Goal: Task Accomplishment & Management: Use online tool/utility

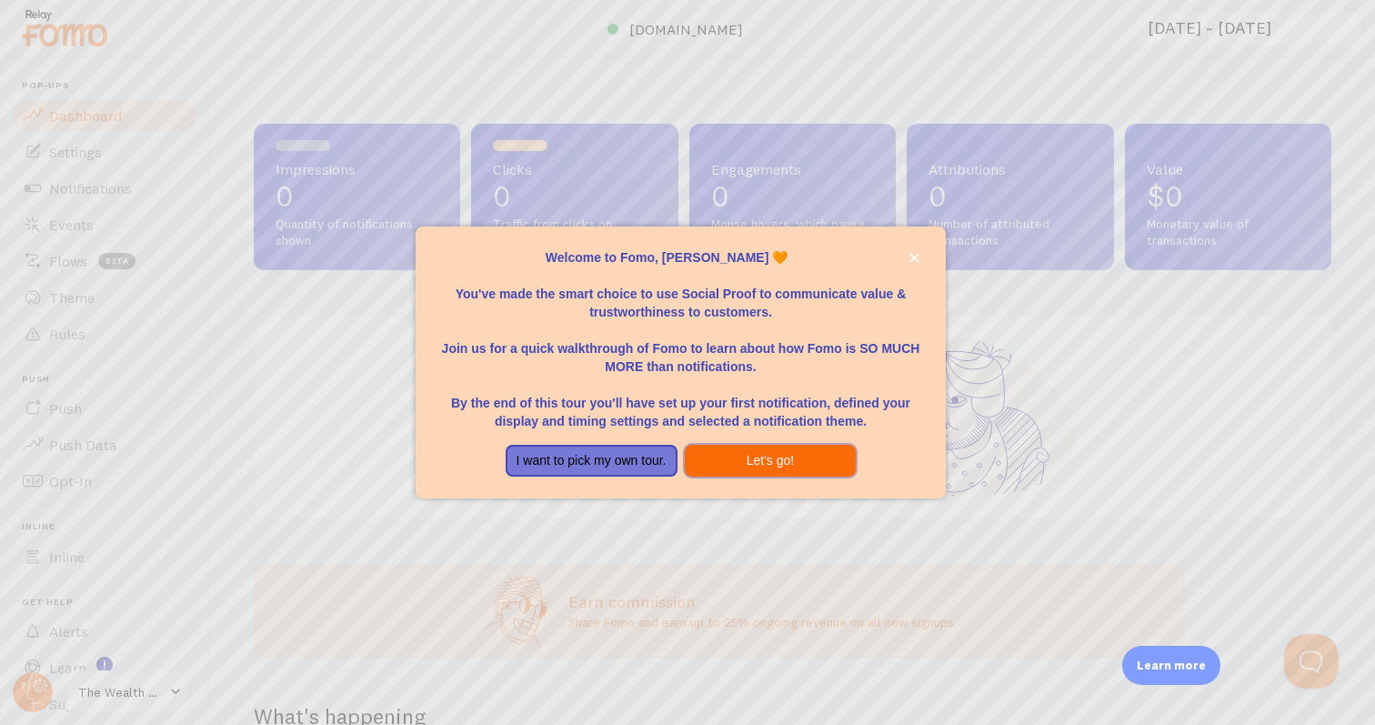
click at [754, 457] on button "Let's go!" at bounding box center [771, 461] width 172 height 33
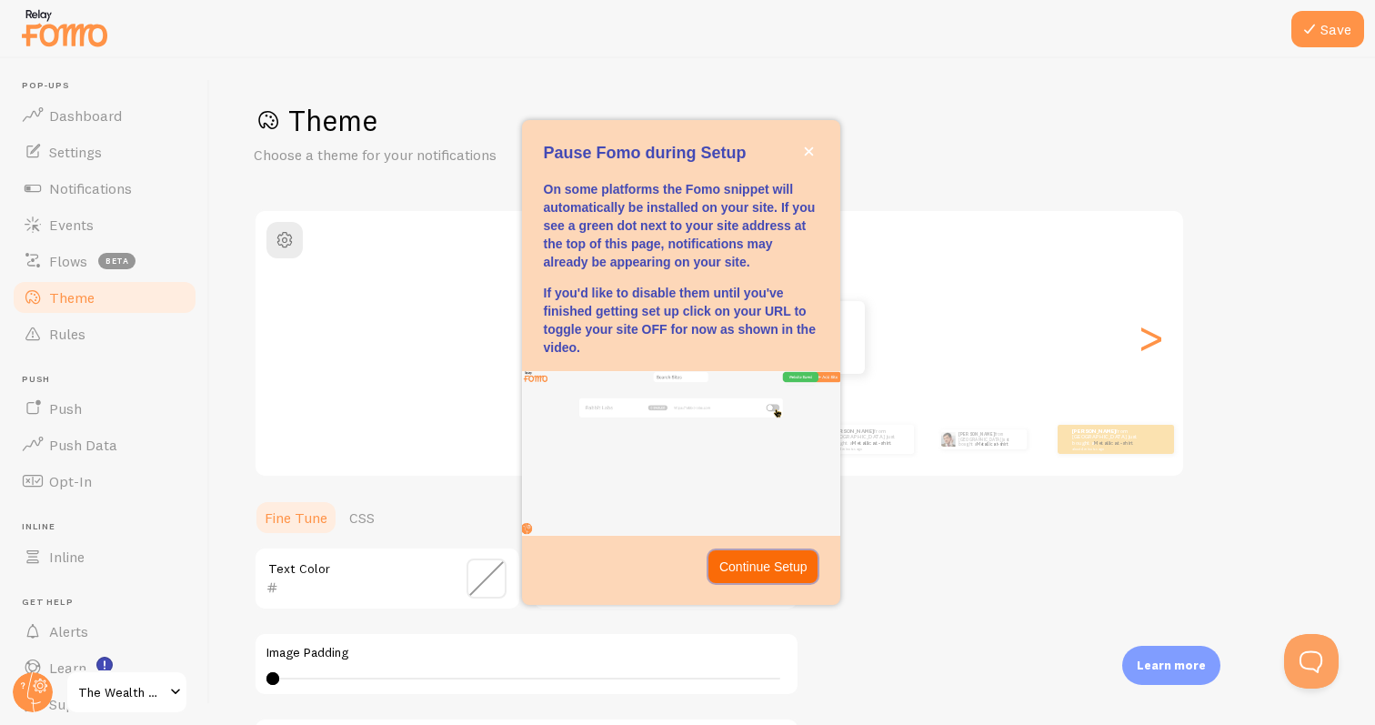
click at [784, 560] on p "Continue Setup" at bounding box center [764, 567] width 88 height 18
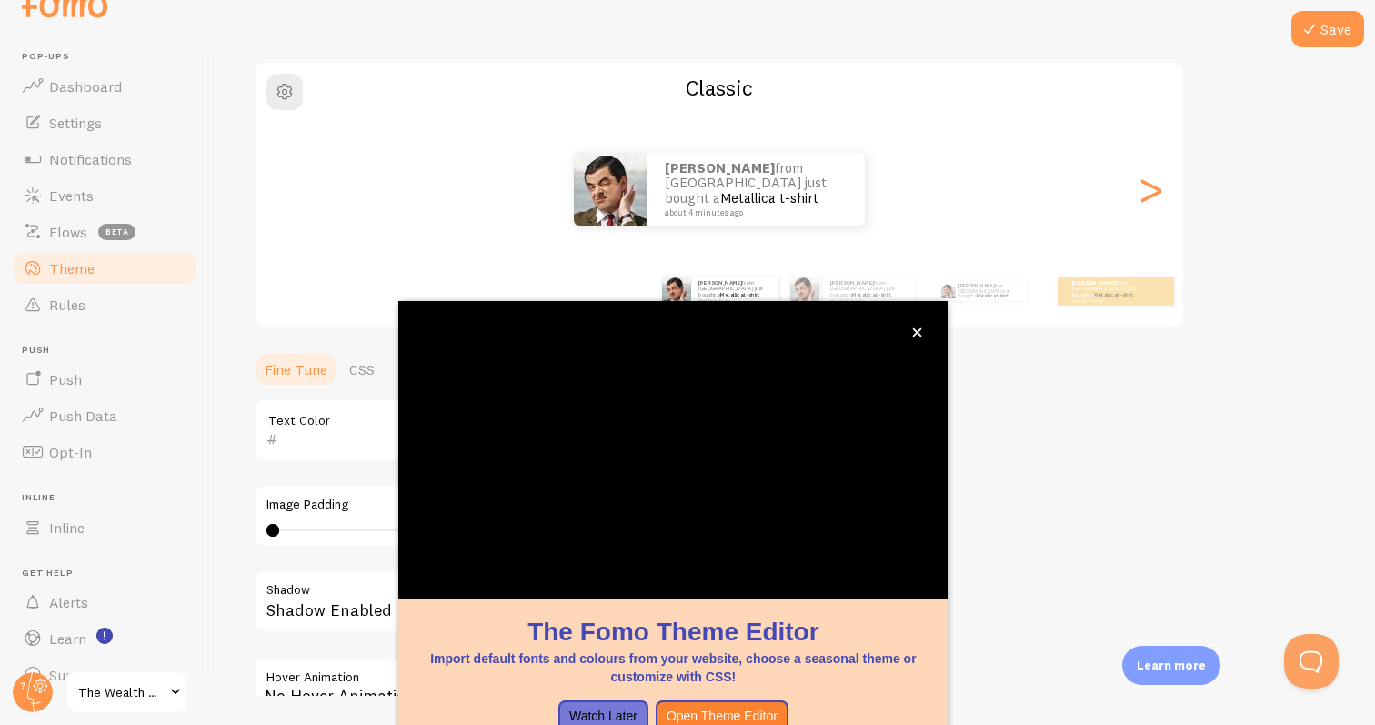
scroll to position [126, 0]
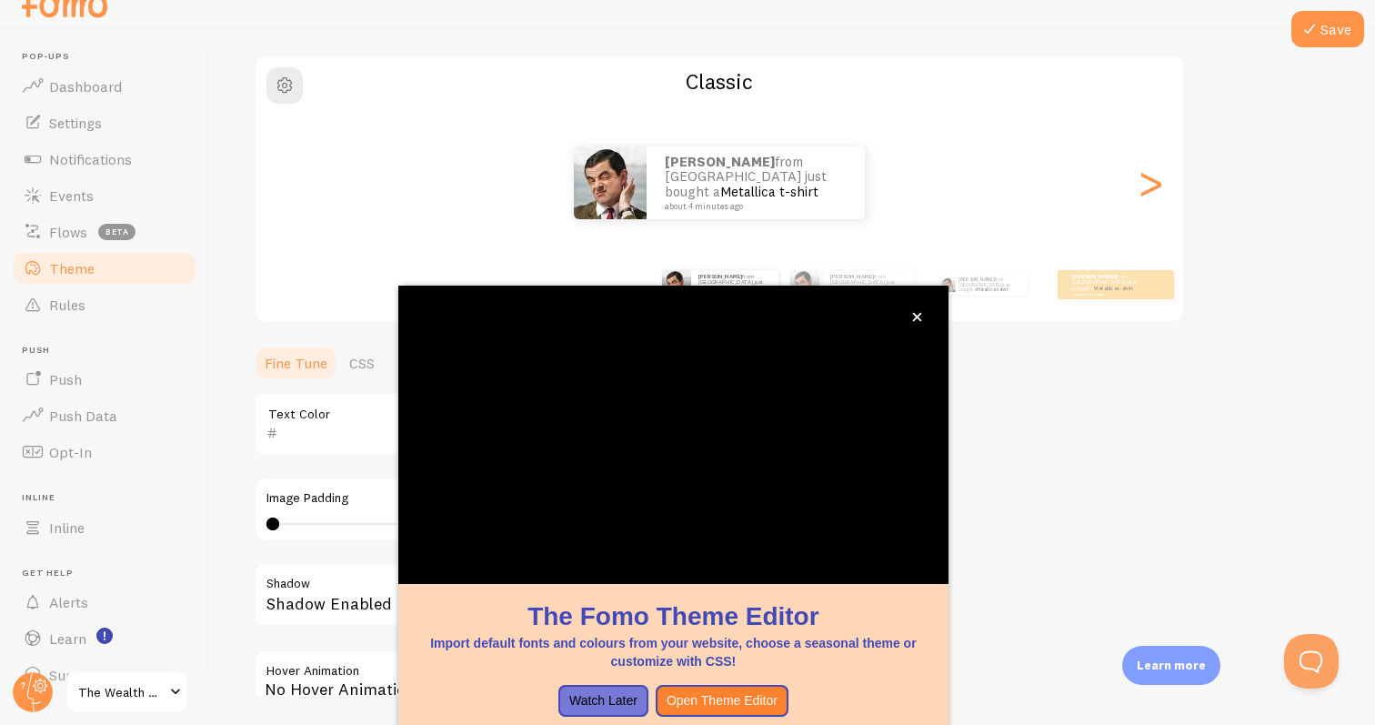
click at [91, 264] on span "Theme" at bounding box center [71, 268] width 45 height 18
click at [103, 269] on link "Theme" at bounding box center [104, 268] width 187 height 36
click at [1140, 188] on div ">" at bounding box center [1151, 182] width 22 height 131
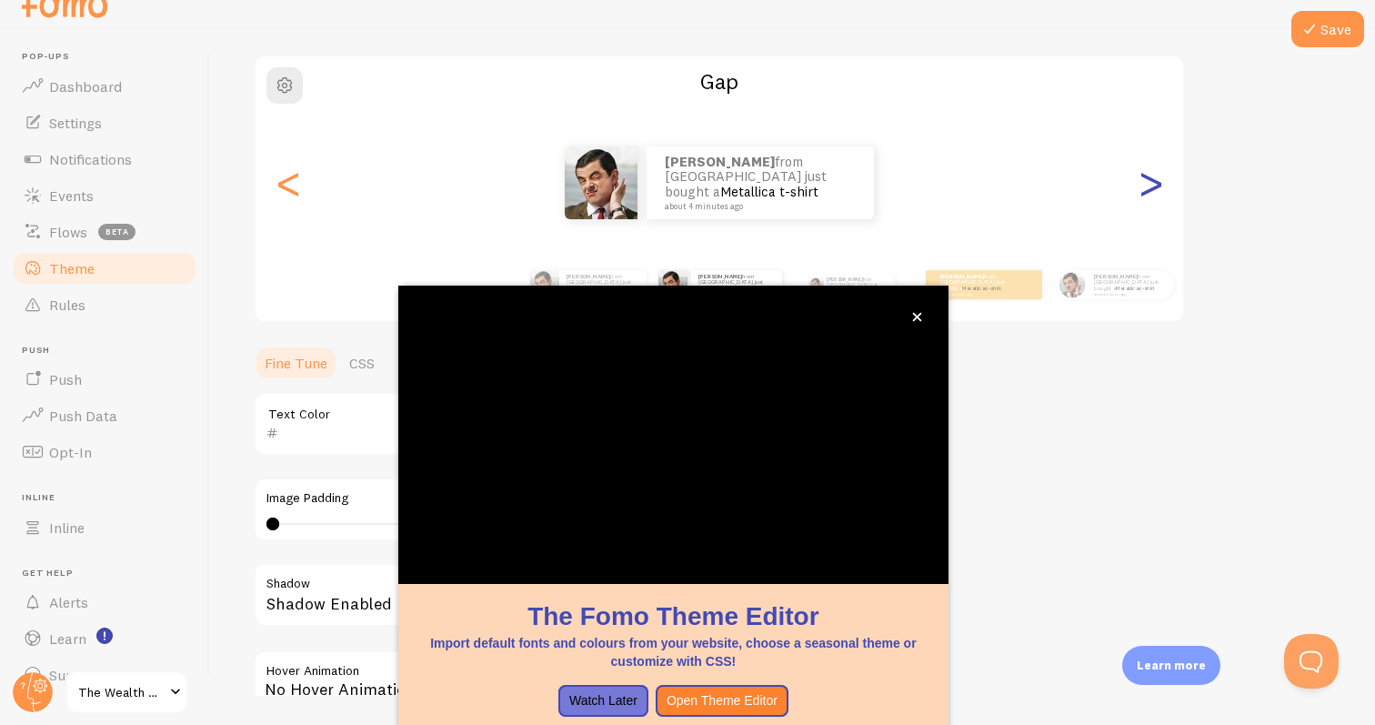
click at [1140, 188] on div ">" at bounding box center [1151, 182] width 22 height 131
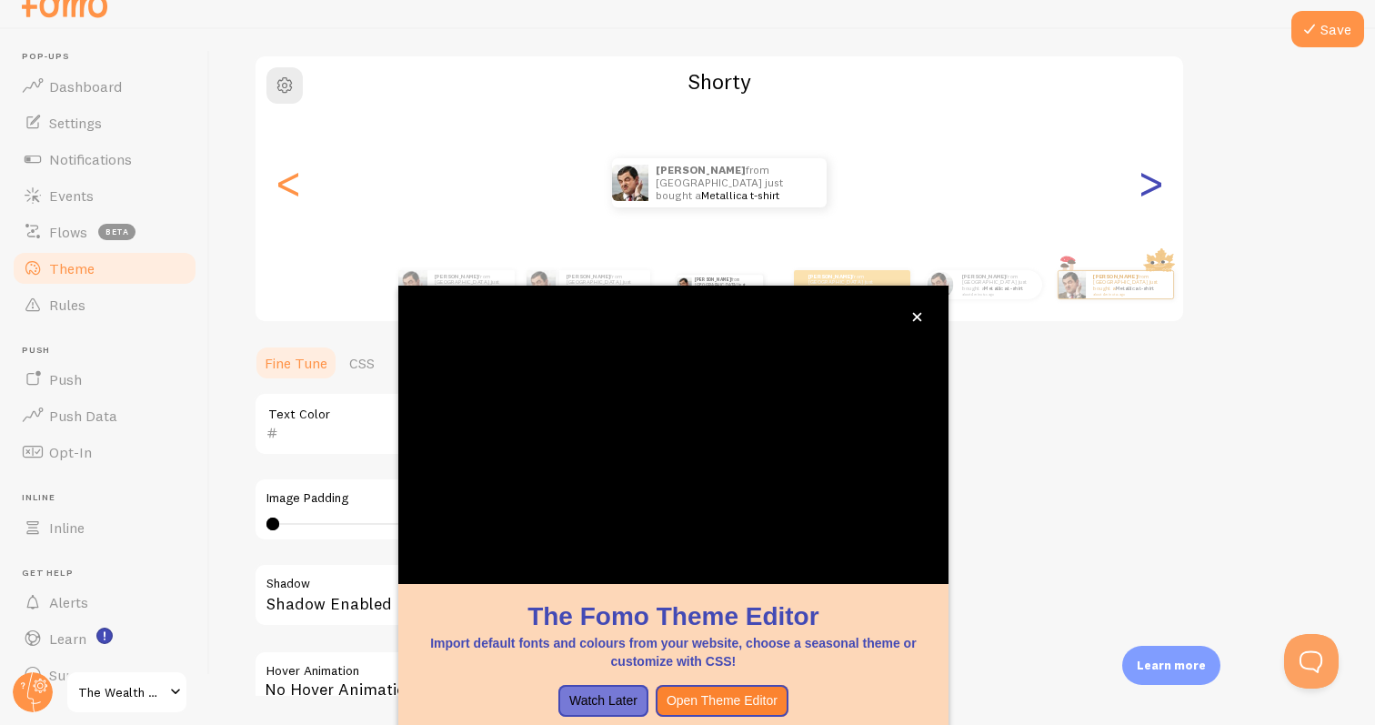
click at [1140, 188] on div ">" at bounding box center [1151, 182] width 22 height 131
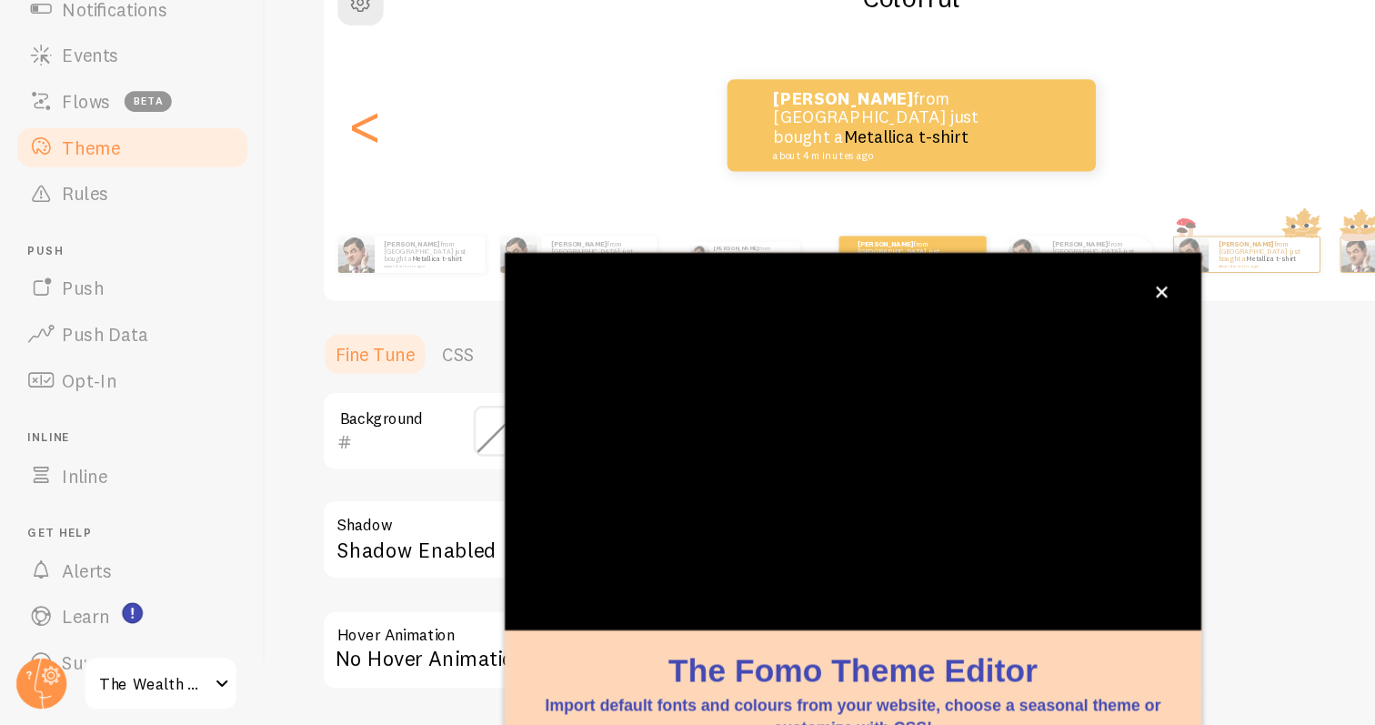
scroll to position [27, 0]
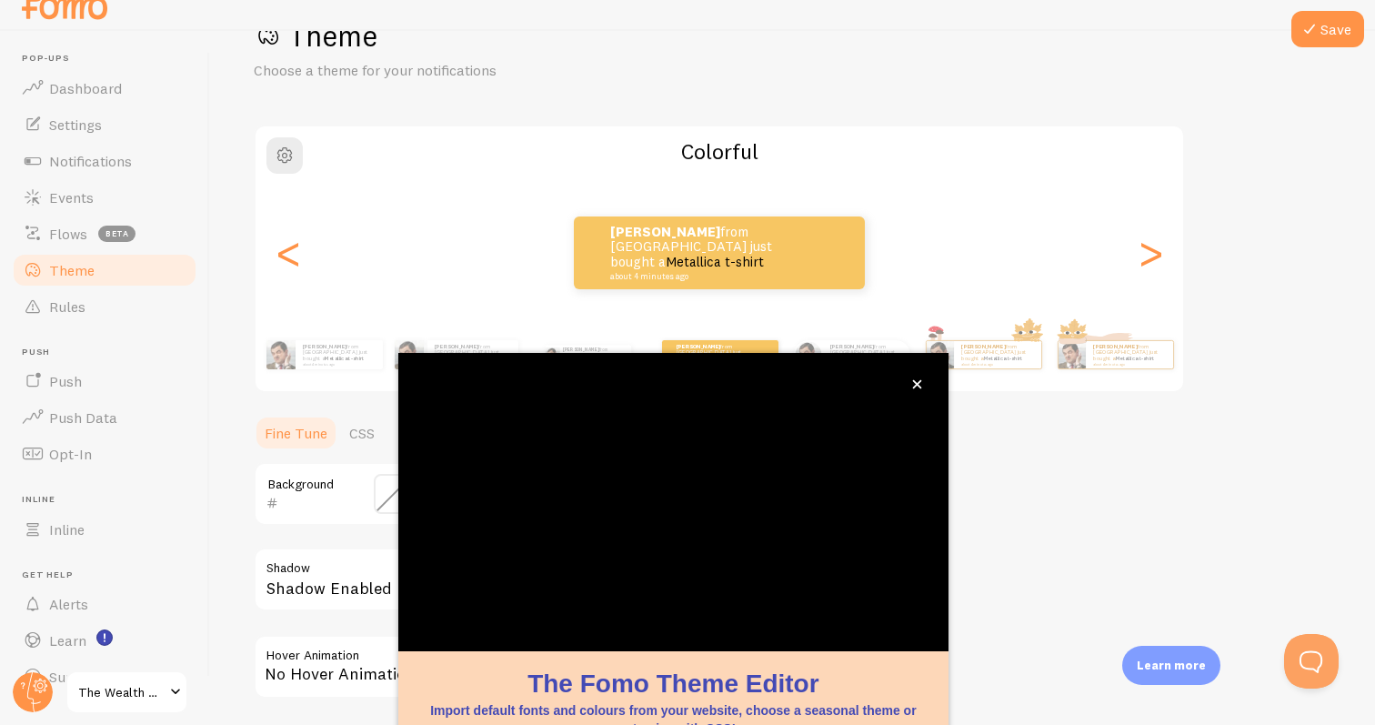
click at [1034, 236] on div "[PERSON_NAME] from [GEOGRAPHIC_DATA] just bought a Metallica t-shirt about 4 mi…" at bounding box center [720, 253] width 928 height 73
click at [1187, 398] on div "Theme Choose a theme for your notifications Colorful [PERSON_NAME] from [GEOGRA…" at bounding box center [793, 406] width 1078 height 778
click at [911, 387] on button "close," at bounding box center [917, 384] width 19 height 19
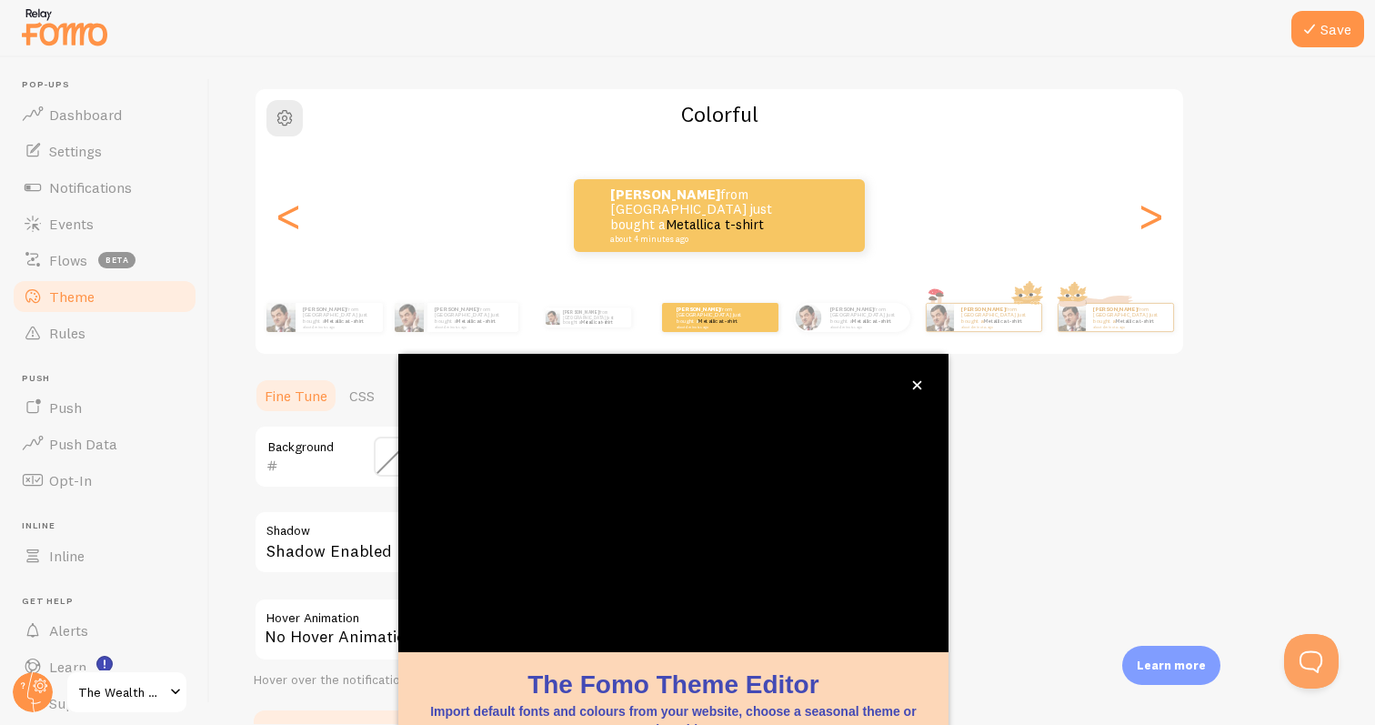
scroll to position [126, 0]
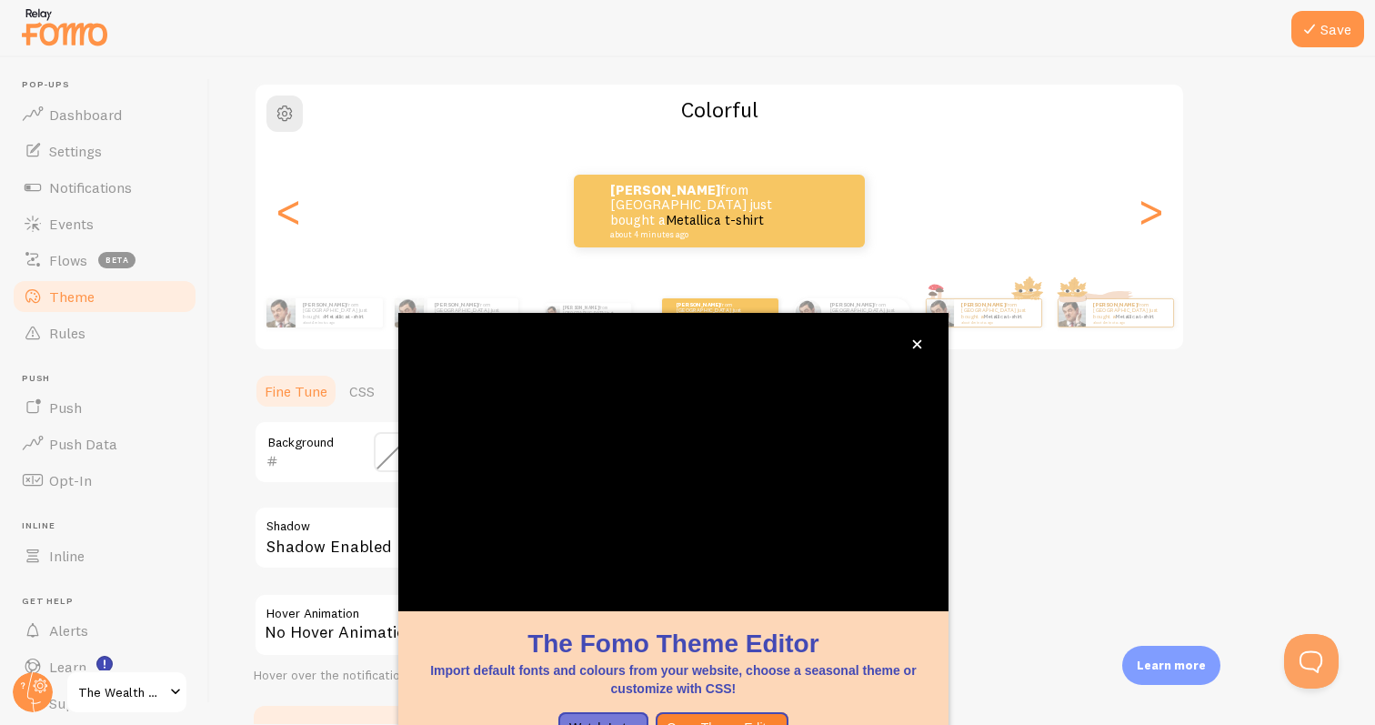
click at [994, 387] on div "Theme Choose a theme for your notifications Colorful [PERSON_NAME] from [GEOGRA…" at bounding box center [793, 364] width 1078 height 778
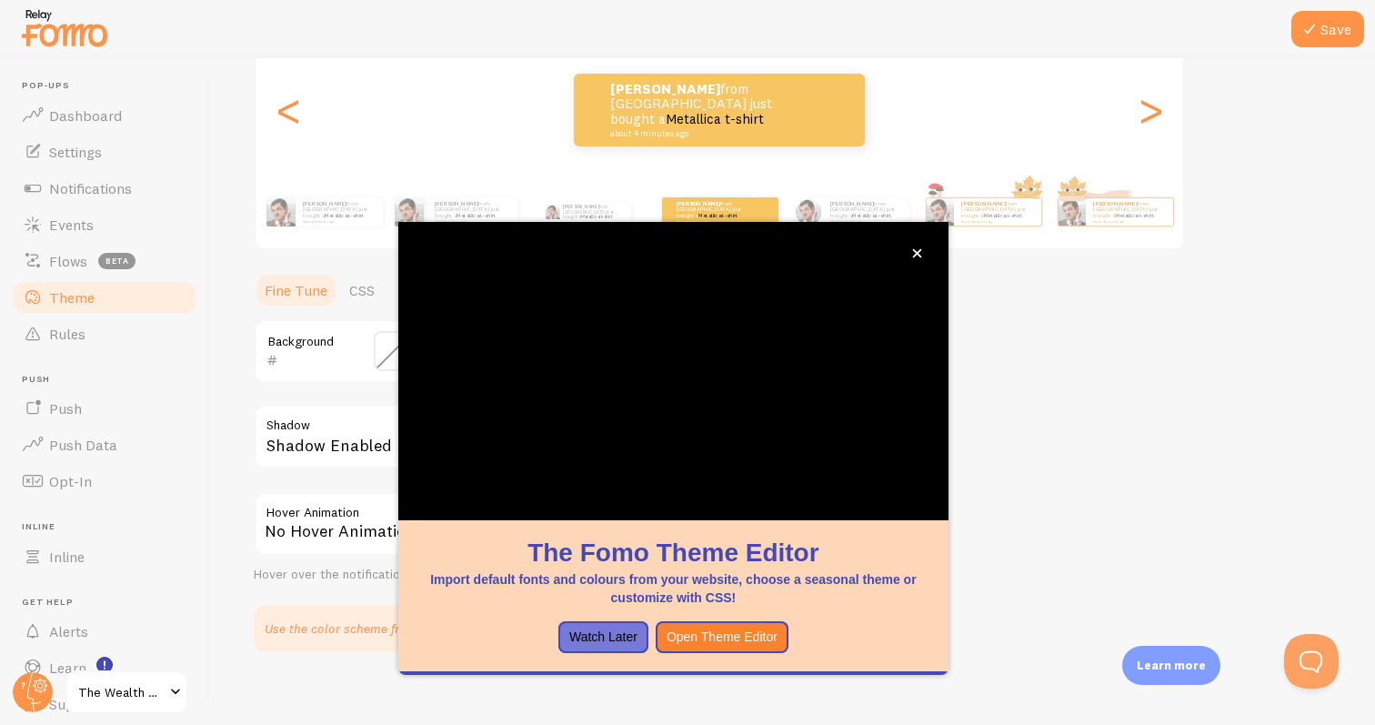
scroll to position [217, 0]
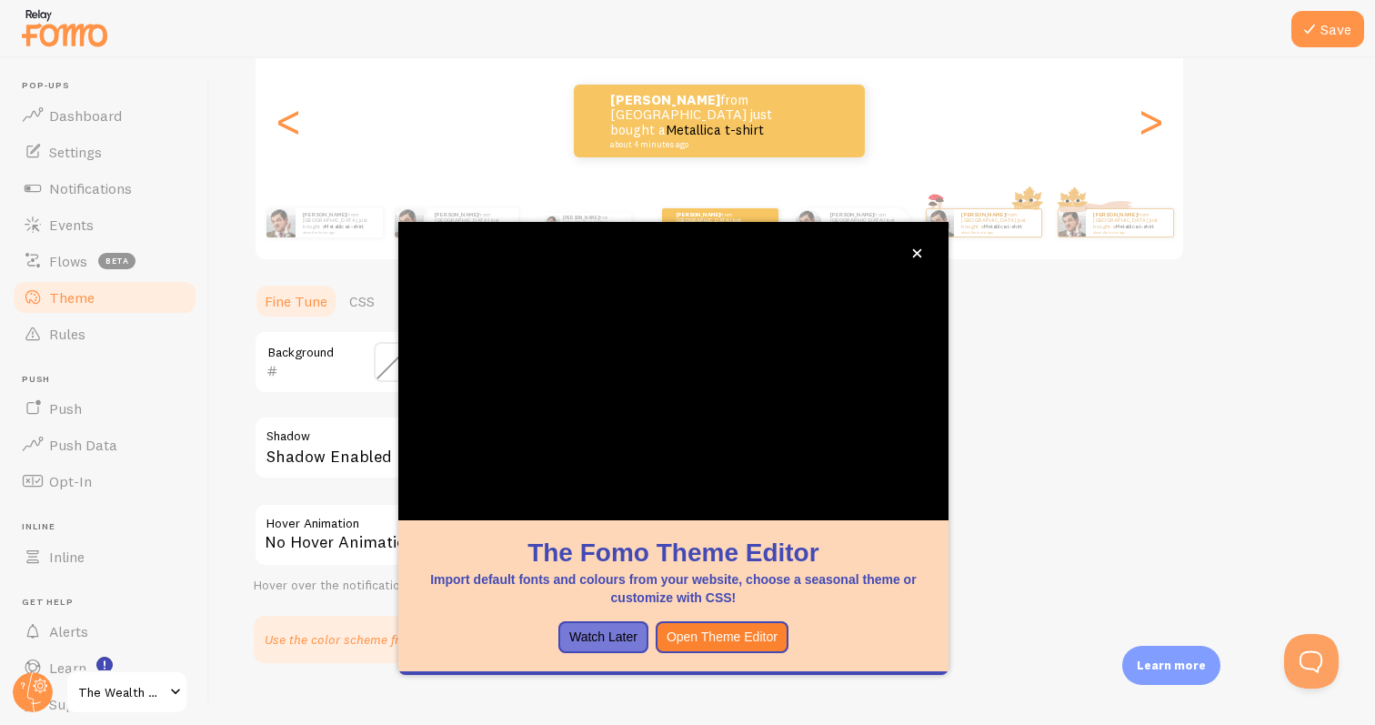
click at [960, 166] on div "[PERSON_NAME] from [GEOGRAPHIC_DATA] just bought a Metallica t-shirt about 4 mi…" at bounding box center [720, 120] width 928 height 131
click at [802, 133] on div "[PERSON_NAME] from [GEOGRAPHIC_DATA] just bought a Metallica t-shirt about 4 mi…" at bounding box center [718, 121] width 291 height 73
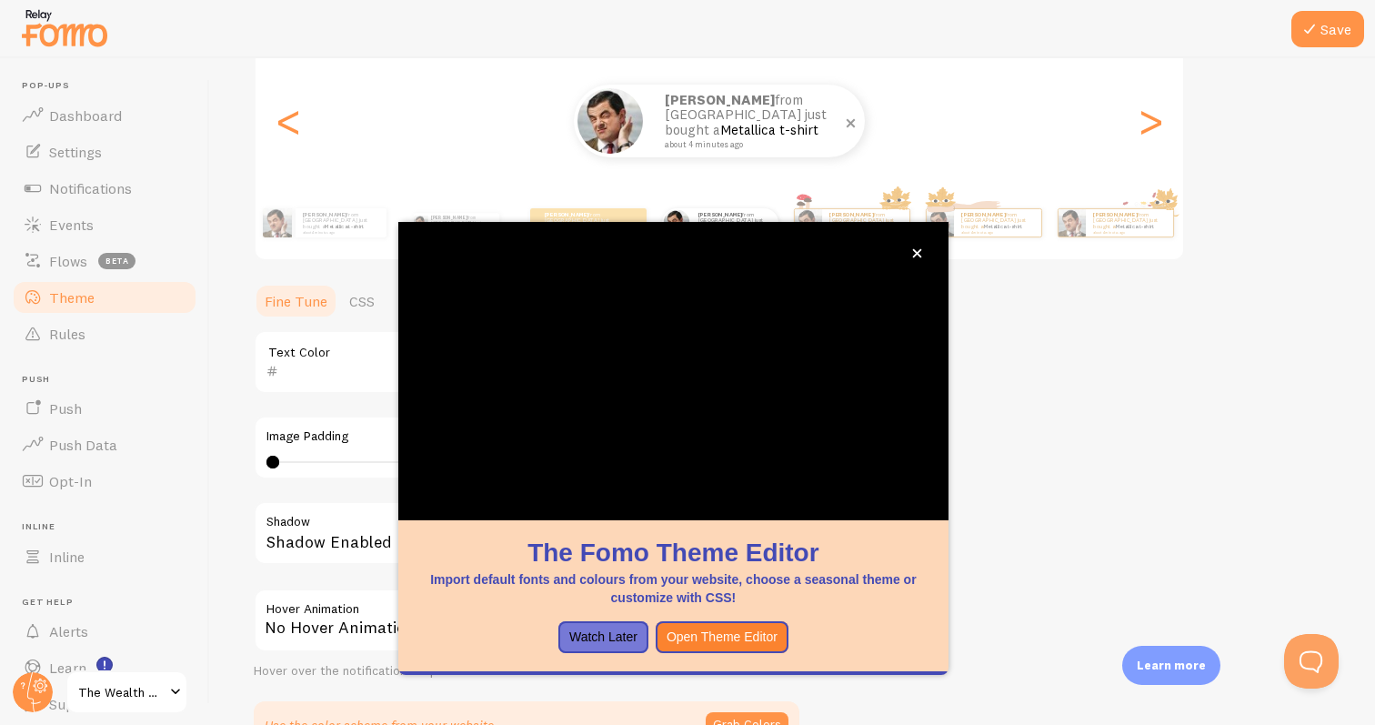
click at [807, 140] on small "about 4 minutes ago" at bounding box center [753, 144] width 176 height 9
click at [802, 130] on p "[PERSON_NAME] from [GEOGRAPHIC_DATA] just bought a Metallica t-shirt about 4 mi…" at bounding box center [756, 121] width 182 height 56
click at [915, 248] on icon "close," at bounding box center [917, 253] width 10 height 10
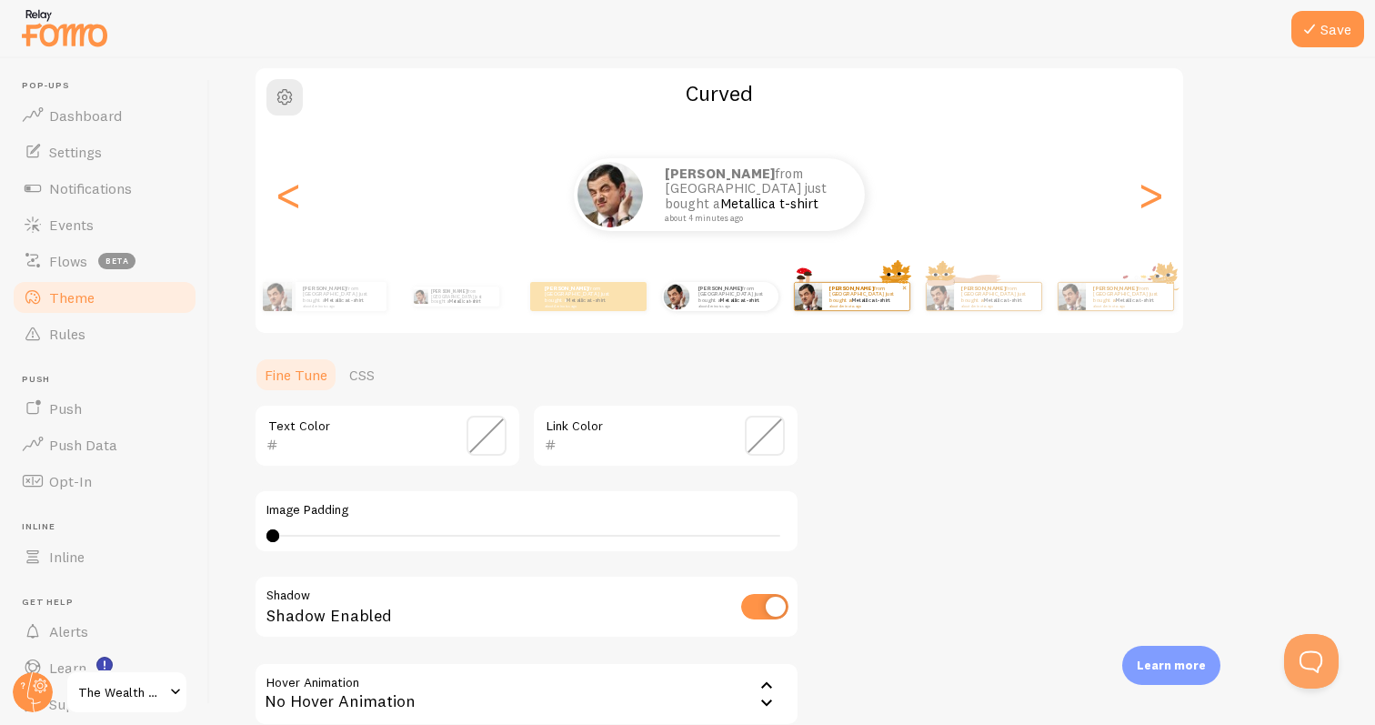
scroll to position [158, 0]
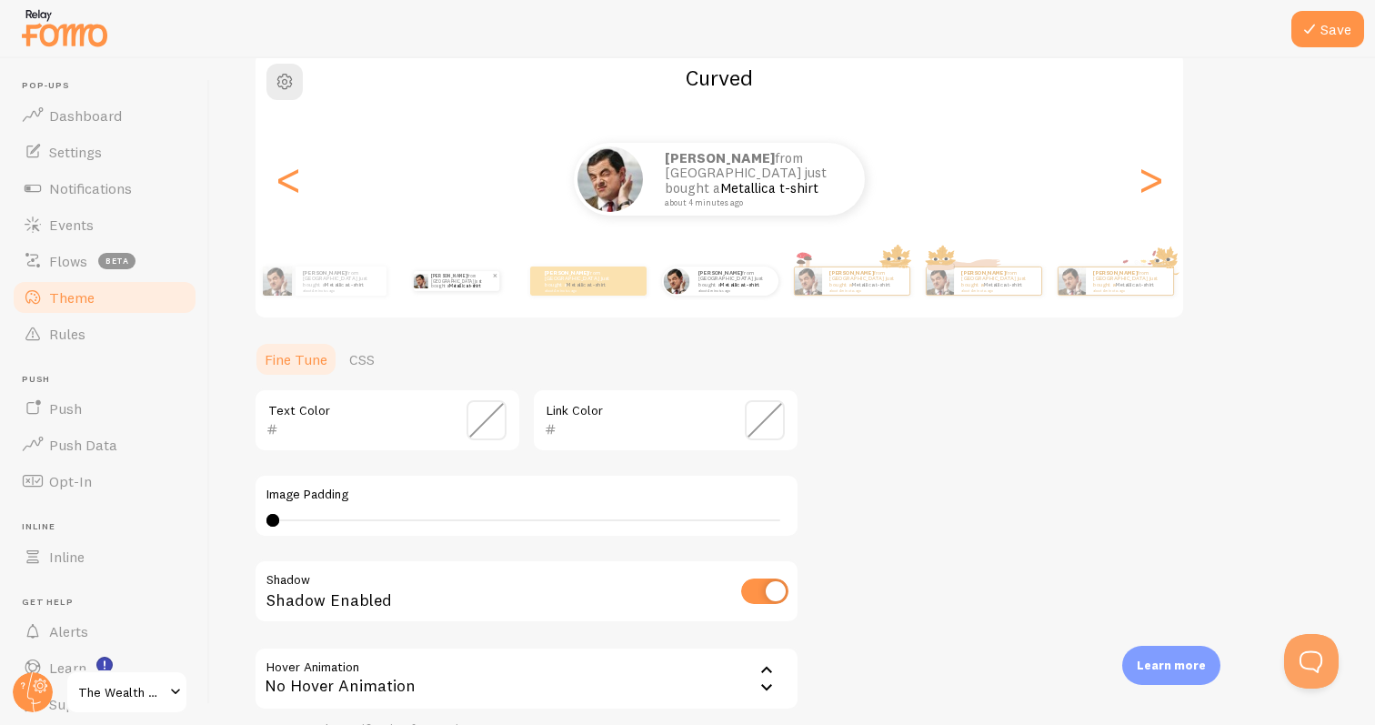
click at [448, 279] on p "[PERSON_NAME] from [GEOGRAPHIC_DATA] just bought a Metallica t-shirt about 4 mi…" at bounding box center [461, 281] width 61 height 20
click at [360, 288] on small "about 4 minutes ago" at bounding box center [340, 290] width 75 height 4
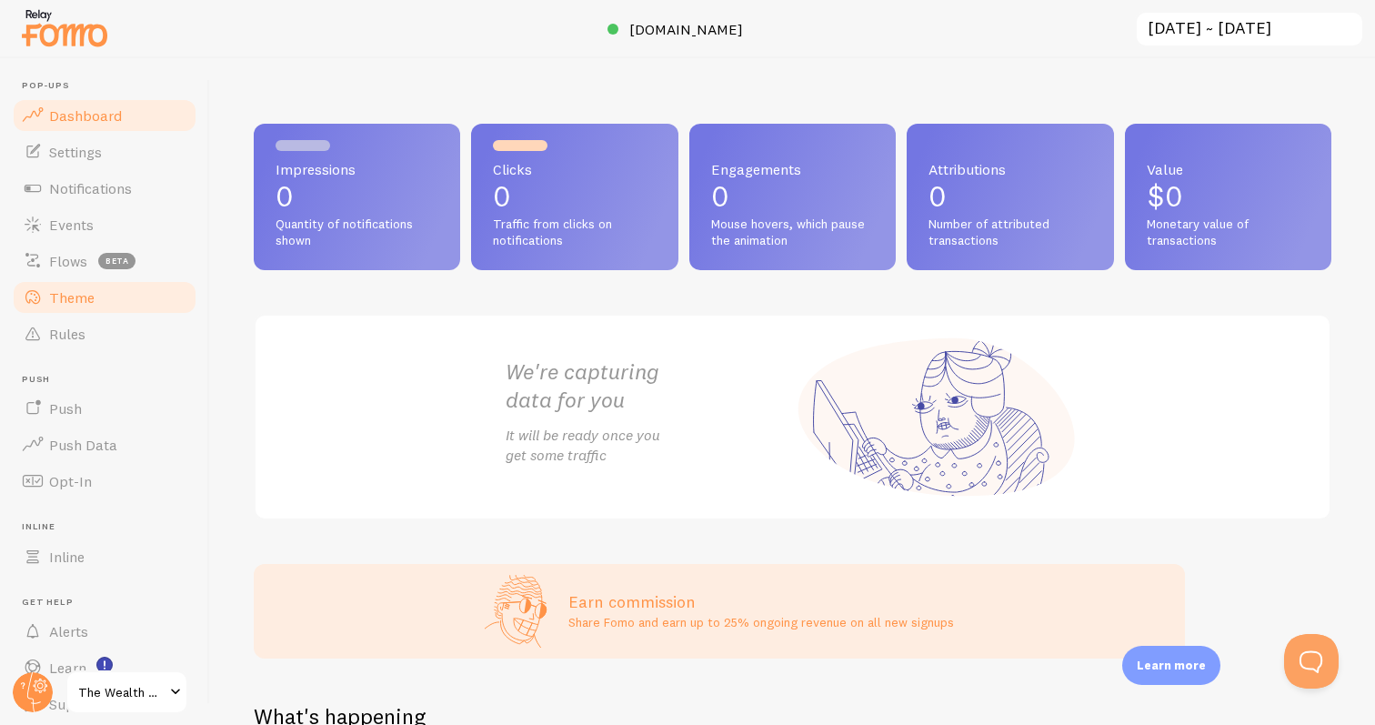
click at [93, 299] on span "Theme" at bounding box center [71, 297] width 45 height 18
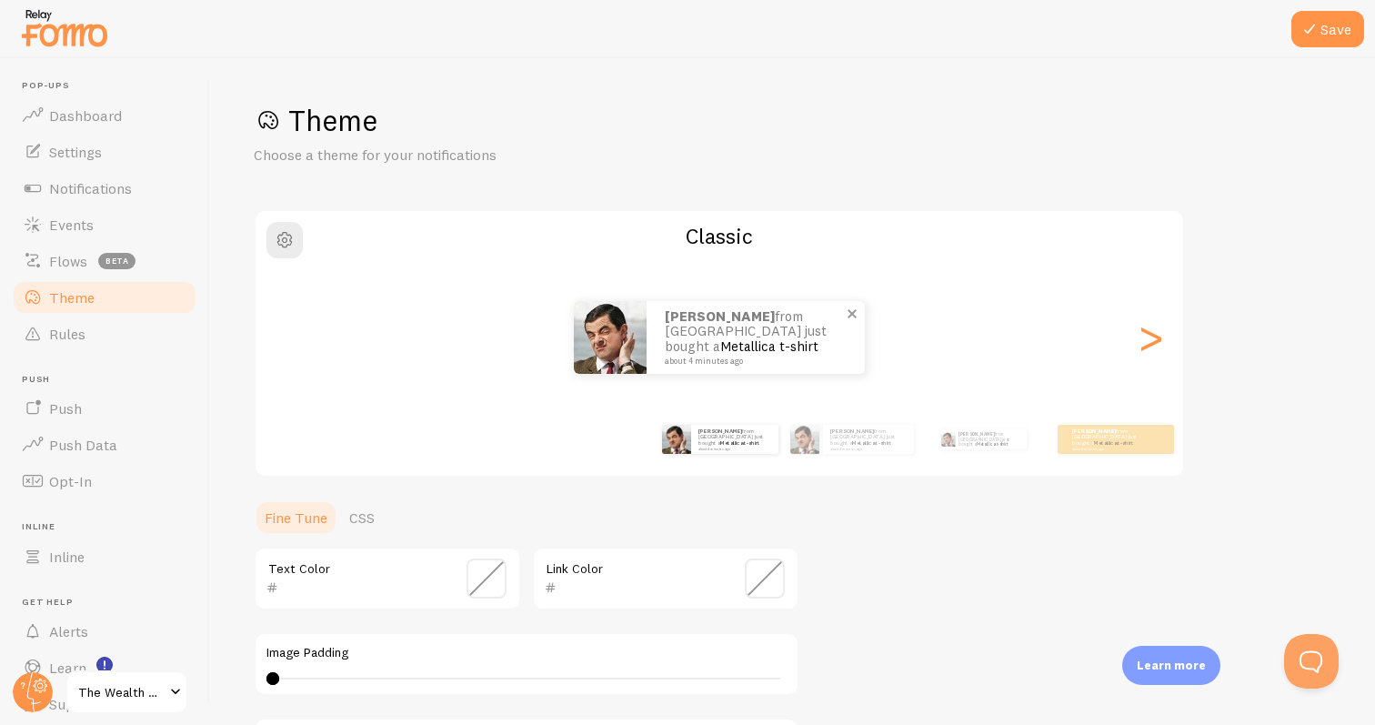
click at [804, 337] on link "Metallica t-shirt" at bounding box center [769, 345] width 98 height 17
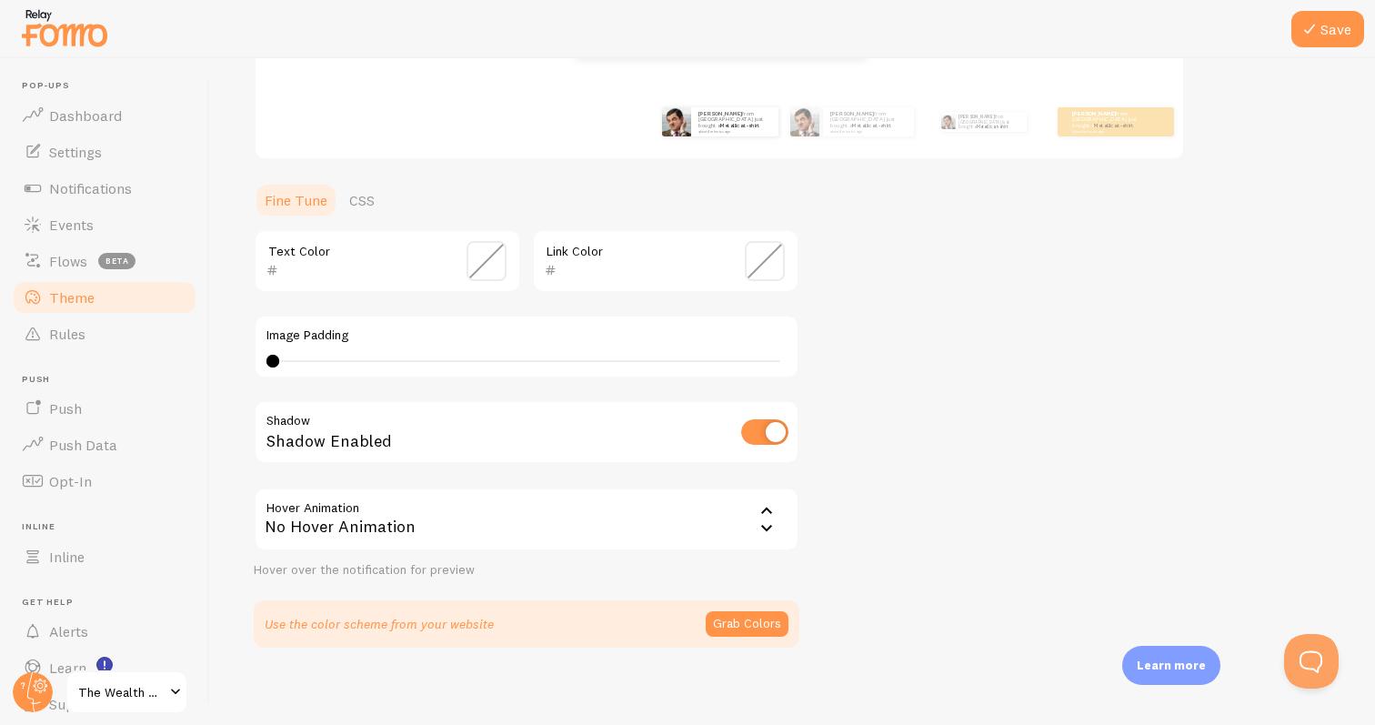
scroll to position [327, 0]
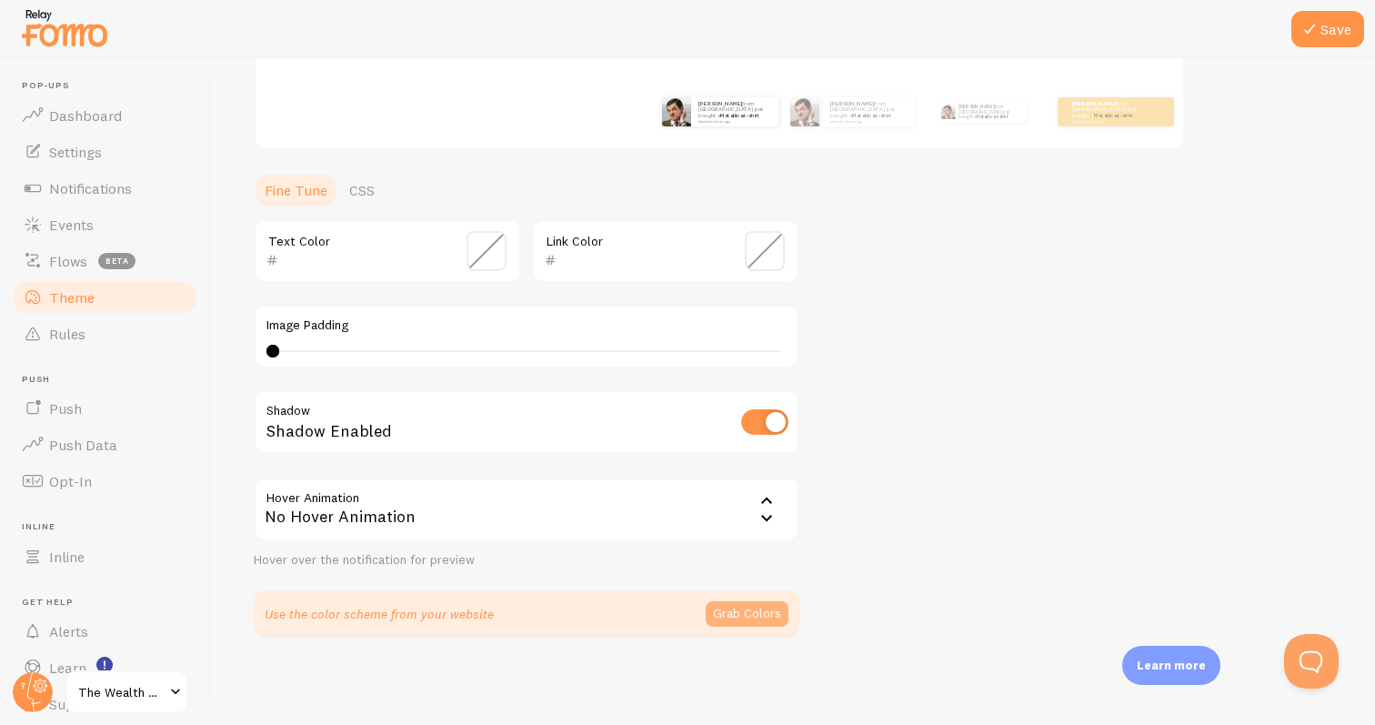
click at [756, 604] on button "Grab Colors" at bounding box center [747, 613] width 83 height 25
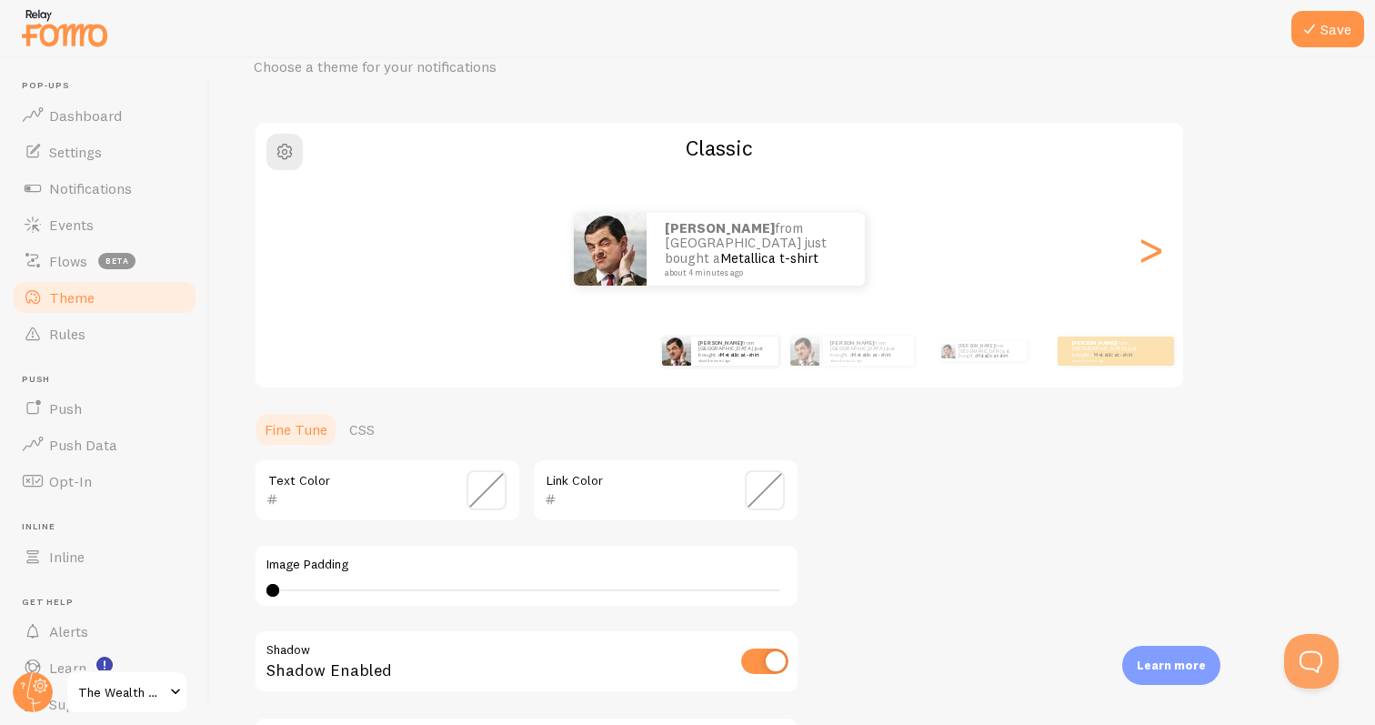
scroll to position [74, 0]
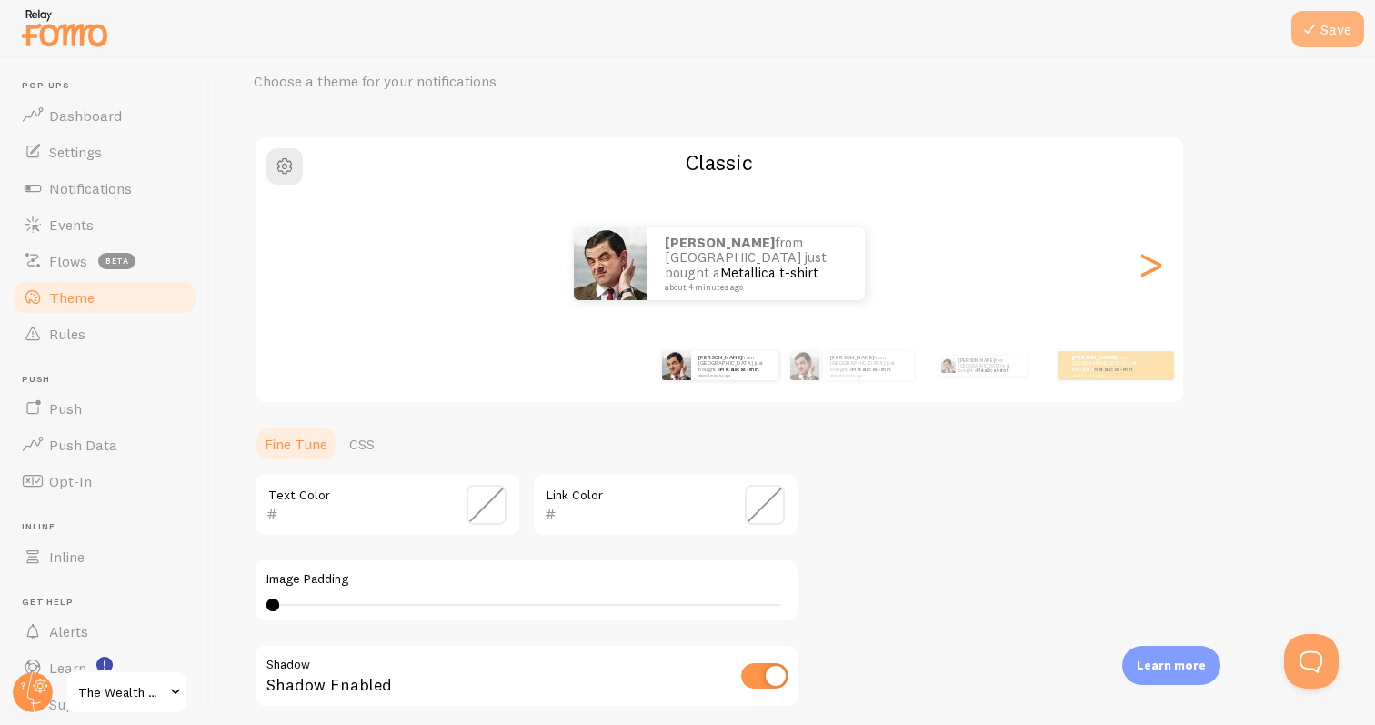
click at [1318, 27] on icon at bounding box center [1310, 29] width 22 height 22
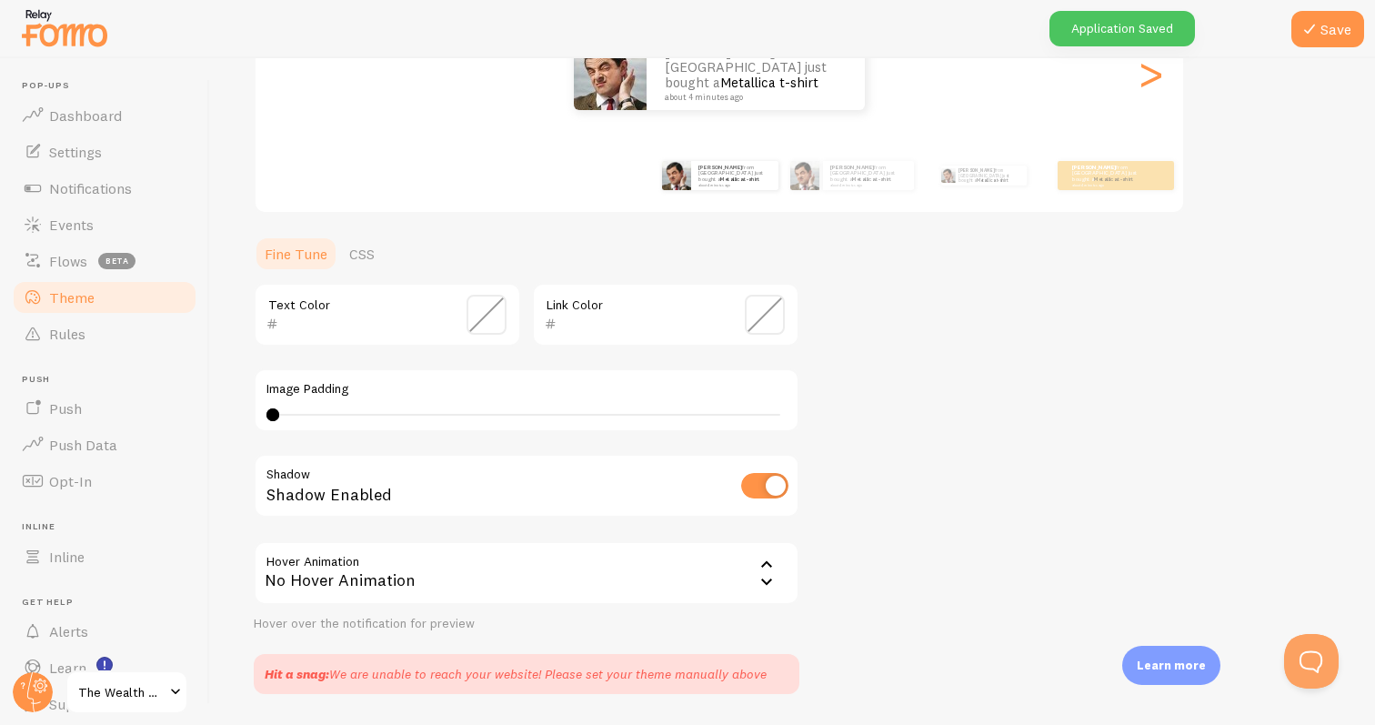
scroll to position [320, 0]
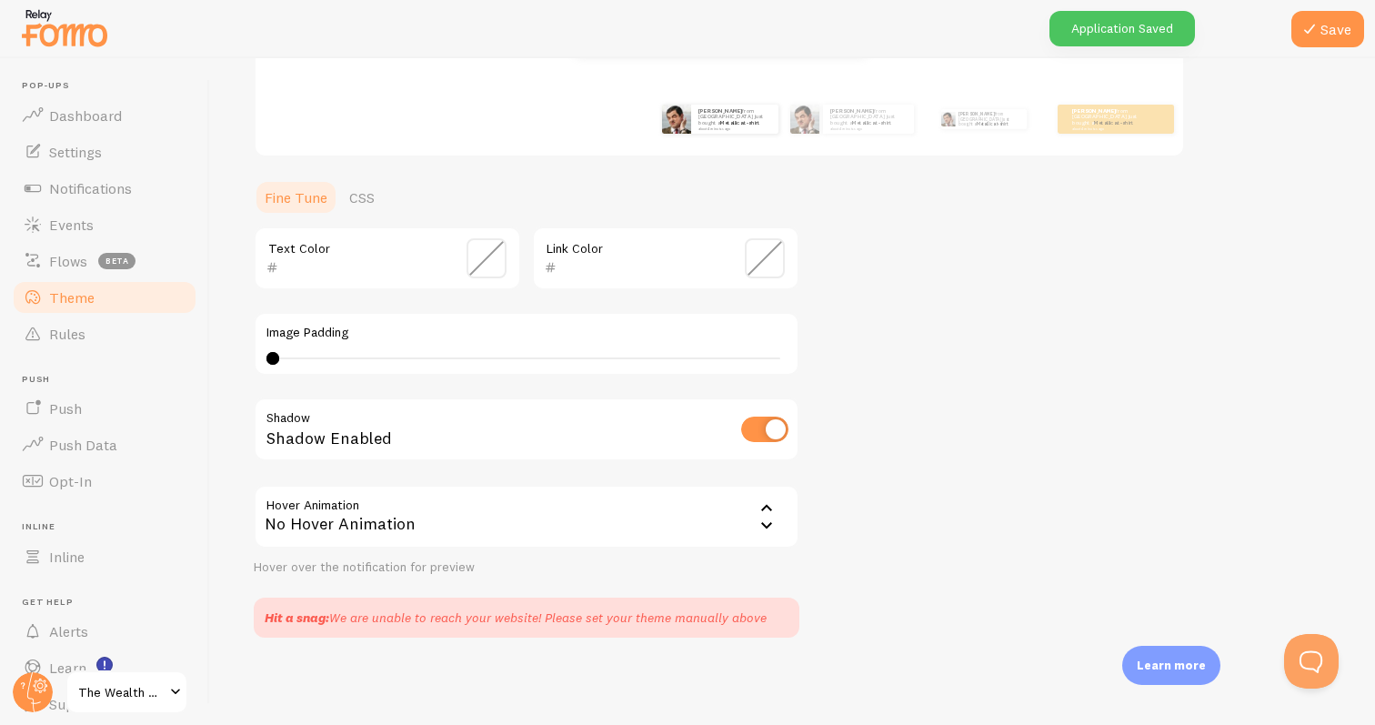
click at [737, 584] on section "Text Color Link Color Image Padding 0 0 - undefined Shadow Shadow Enabled Hover…" at bounding box center [527, 432] width 546 height 411
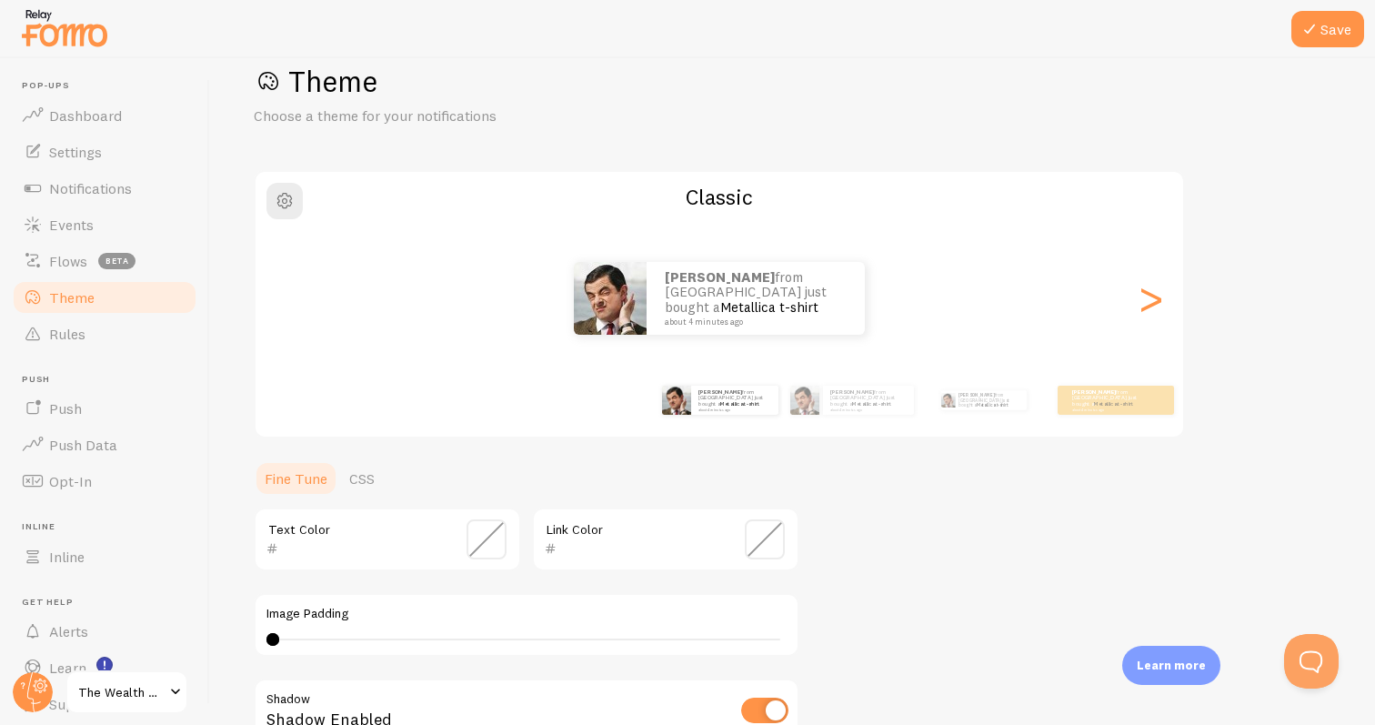
scroll to position [0, 0]
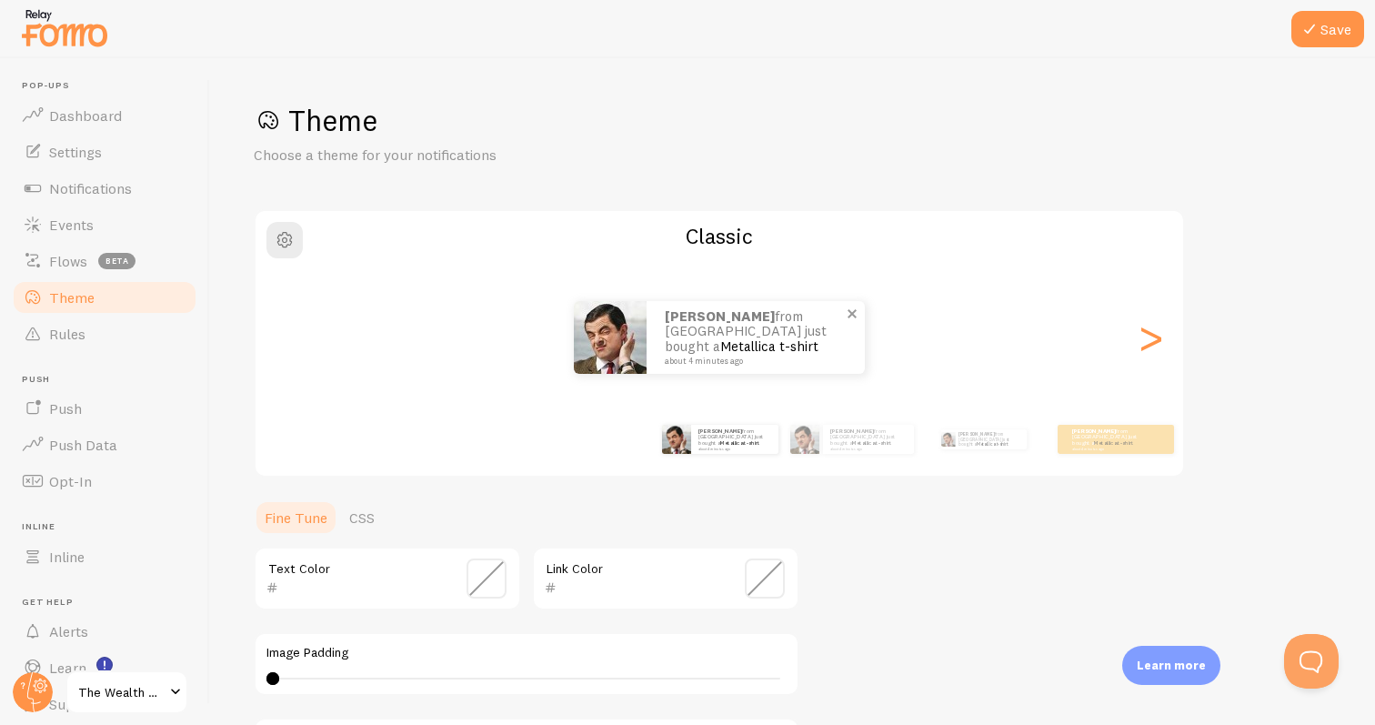
click at [777, 368] on div "[PERSON_NAME] from [GEOGRAPHIC_DATA] just bought a Metallica t-shirt about 4 mi…" at bounding box center [756, 337] width 218 height 73
click at [291, 241] on span "button" at bounding box center [285, 240] width 22 height 22
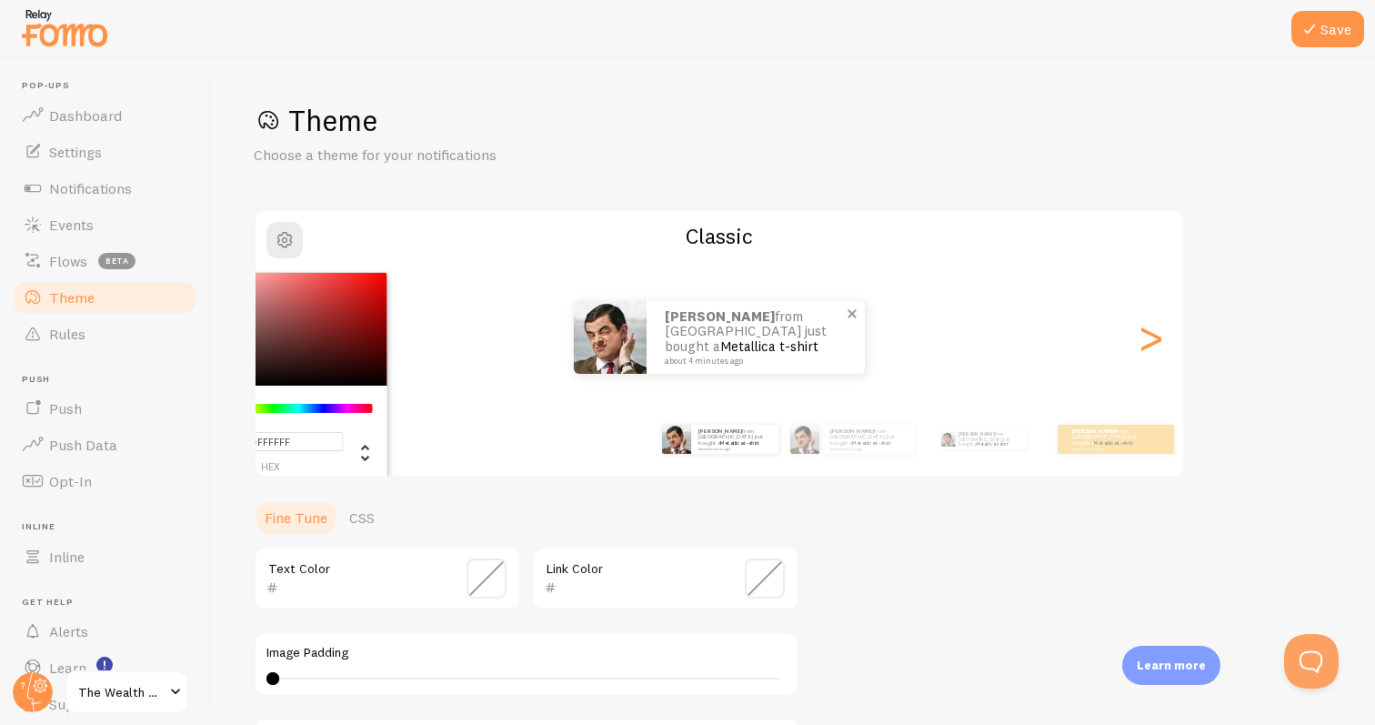
click at [681, 339] on p "[PERSON_NAME] from [GEOGRAPHIC_DATA] just bought a Metallica t-shirt about 4 mi…" at bounding box center [756, 337] width 182 height 56
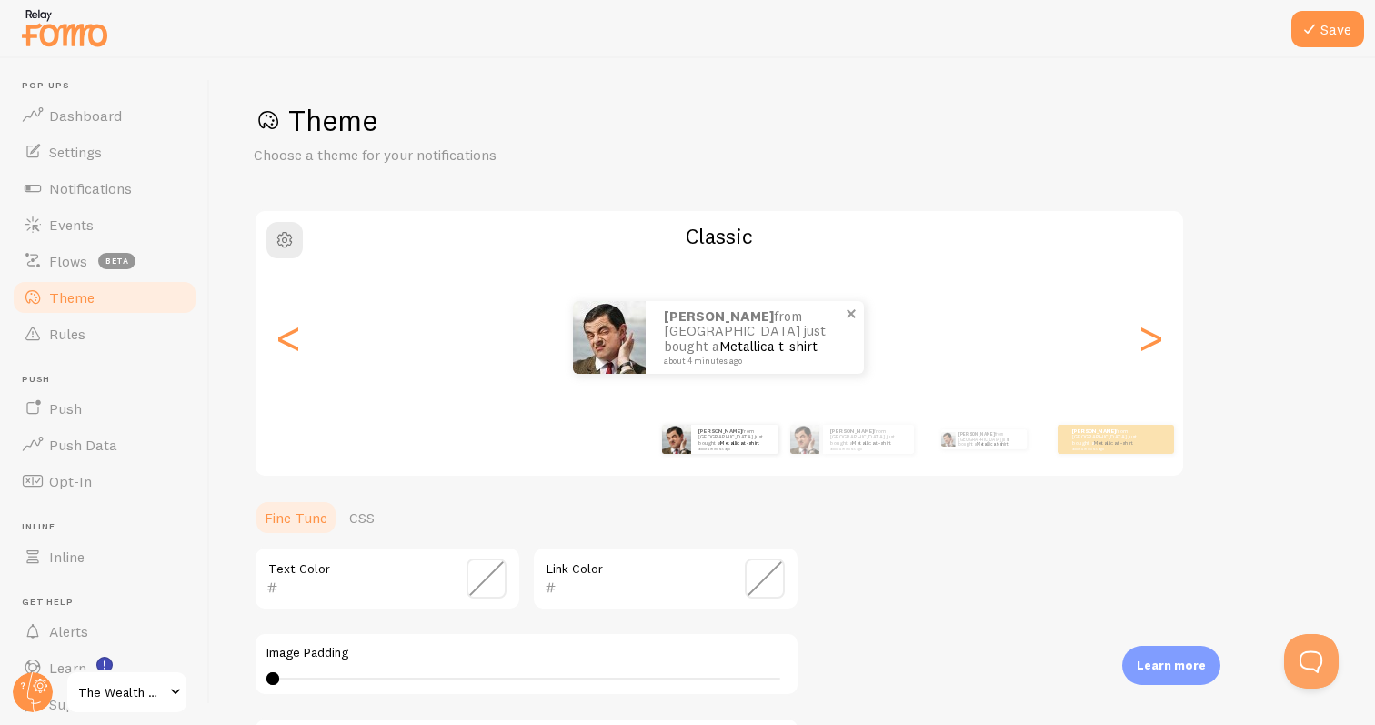
click at [717, 335] on p "[PERSON_NAME] from [GEOGRAPHIC_DATA] just bought a Metallica t-shirt about 4 mi…" at bounding box center [755, 337] width 182 height 56
click at [717, 335] on p "[PERSON_NAME] from [GEOGRAPHIC_DATA] just bought a Metallica t-shirt about 4 mi…" at bounding box center [756, 337] width 182 height 56
click at [841, 327] on p "[PERSON_NAME] from [GEOGRAPHIC_DATA] just bought a Metallica t-shirt about 4 mi…" at bounding box center [755, 337] width 182 height 56
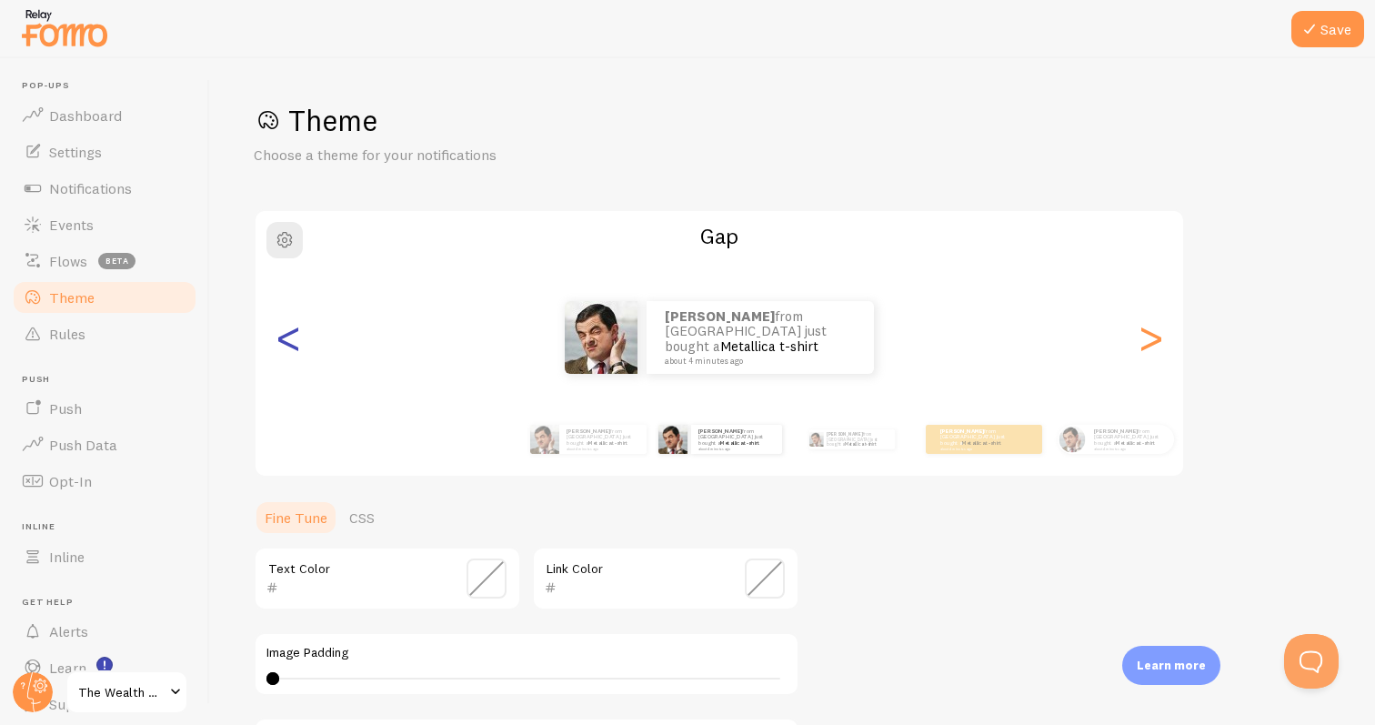
click at [297, 340] on div "<" at bounding box center [288, 337] width 22 height 131
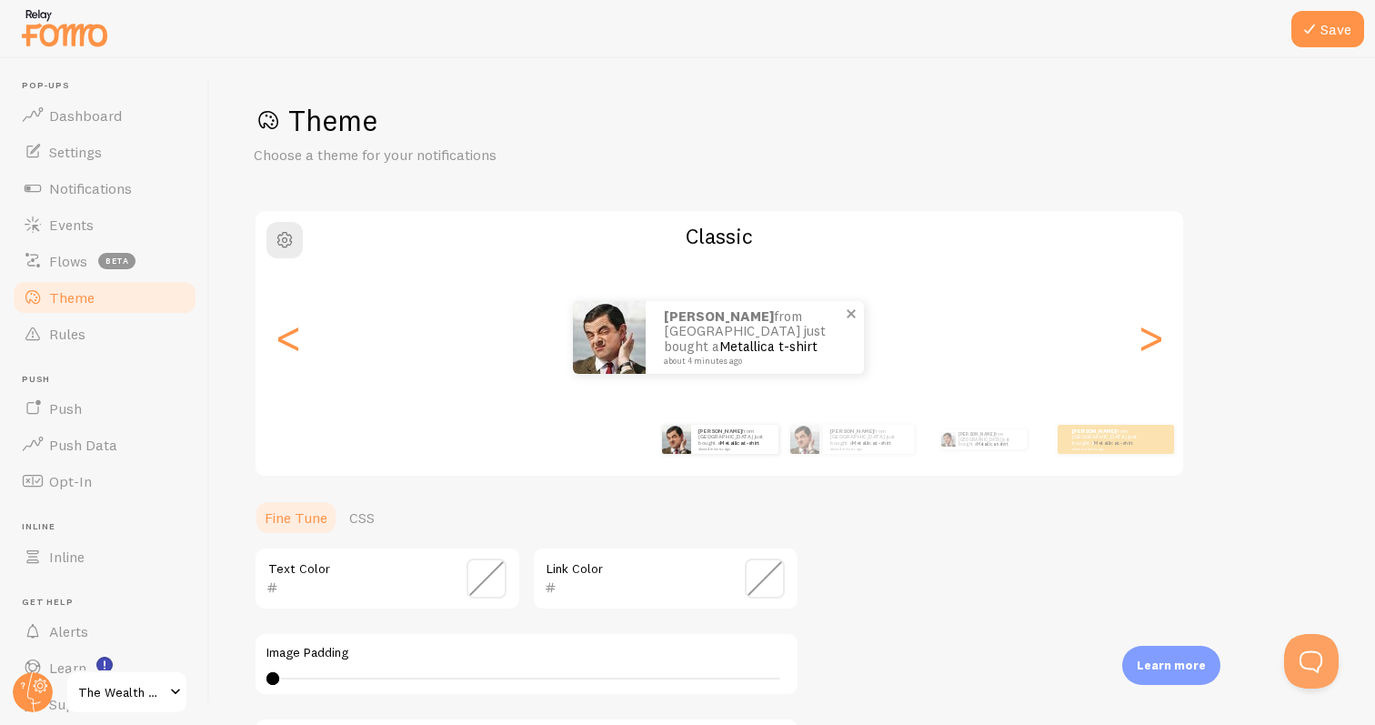
click at [684, 365] on div "[PERSON_NAME] from [GEOGRAPHIC_DATA] just bought a Metallica t-shirt about 4 mi…" at bounding box center [755, 337] width 218 height 73
click at [684, 365] on div "[PERSON_NAME] from [GEOGRAPHIC_DATA] just bought a Metallica t-shirt about 4 mi…" at bounding box center [756, 337] width 218 height 73
click at [367, 519] on link "CSS" at bounding box center [361, 517] width 47 height 36
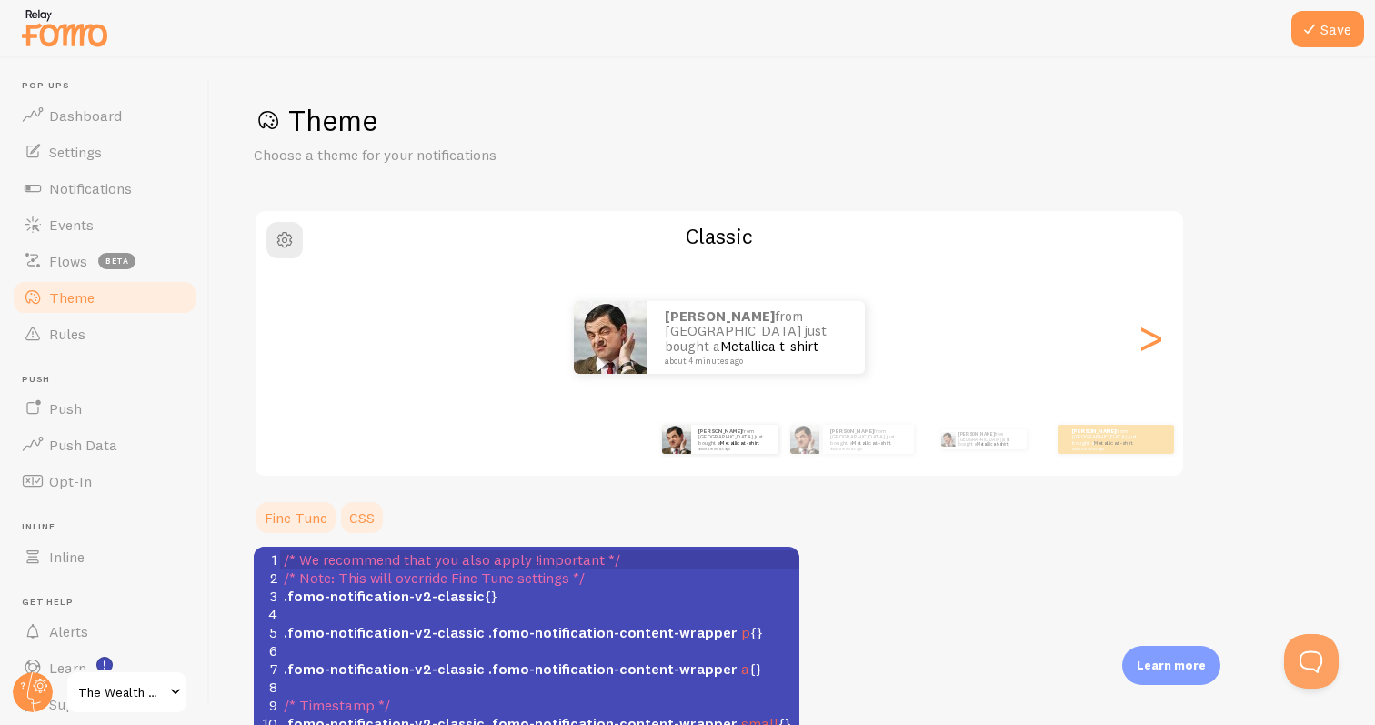
click at [309, 514] on link "Fine Tune" at bounding box center [296, 517] width 85 height 36
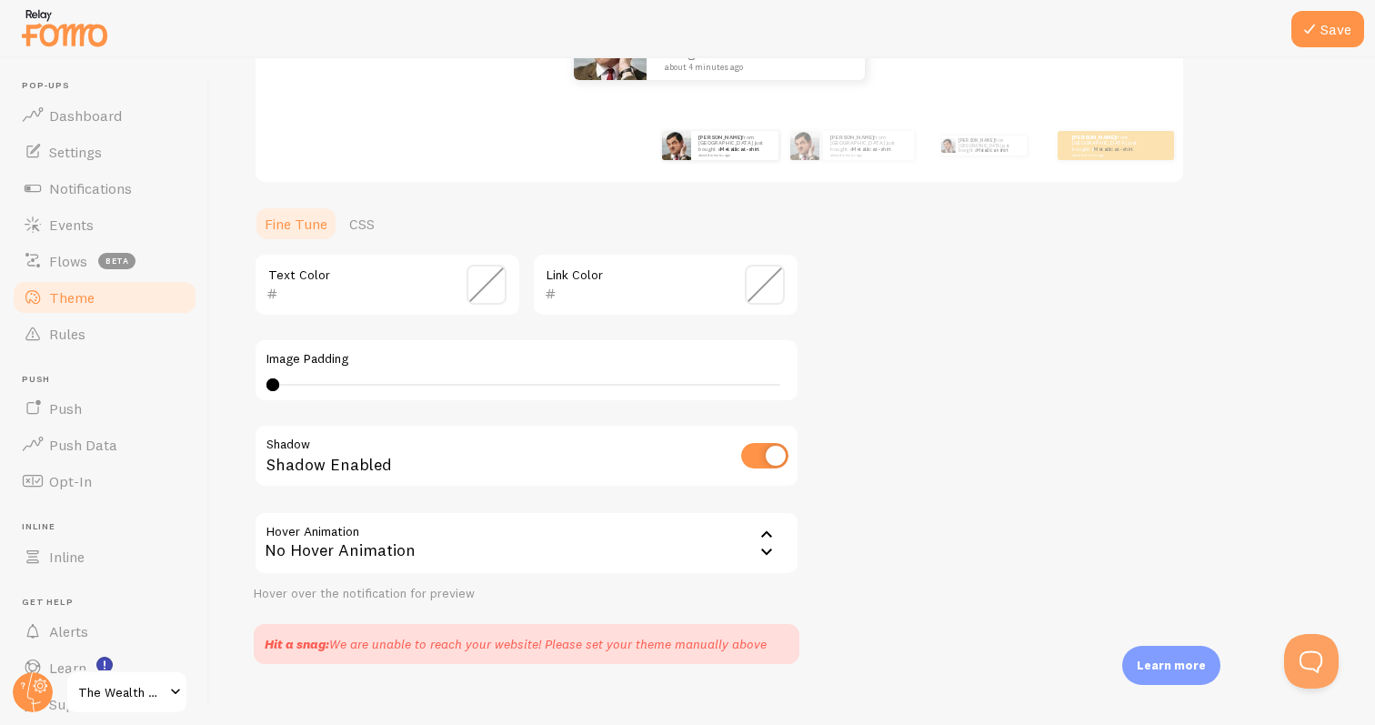
scroll to position [299, 0]
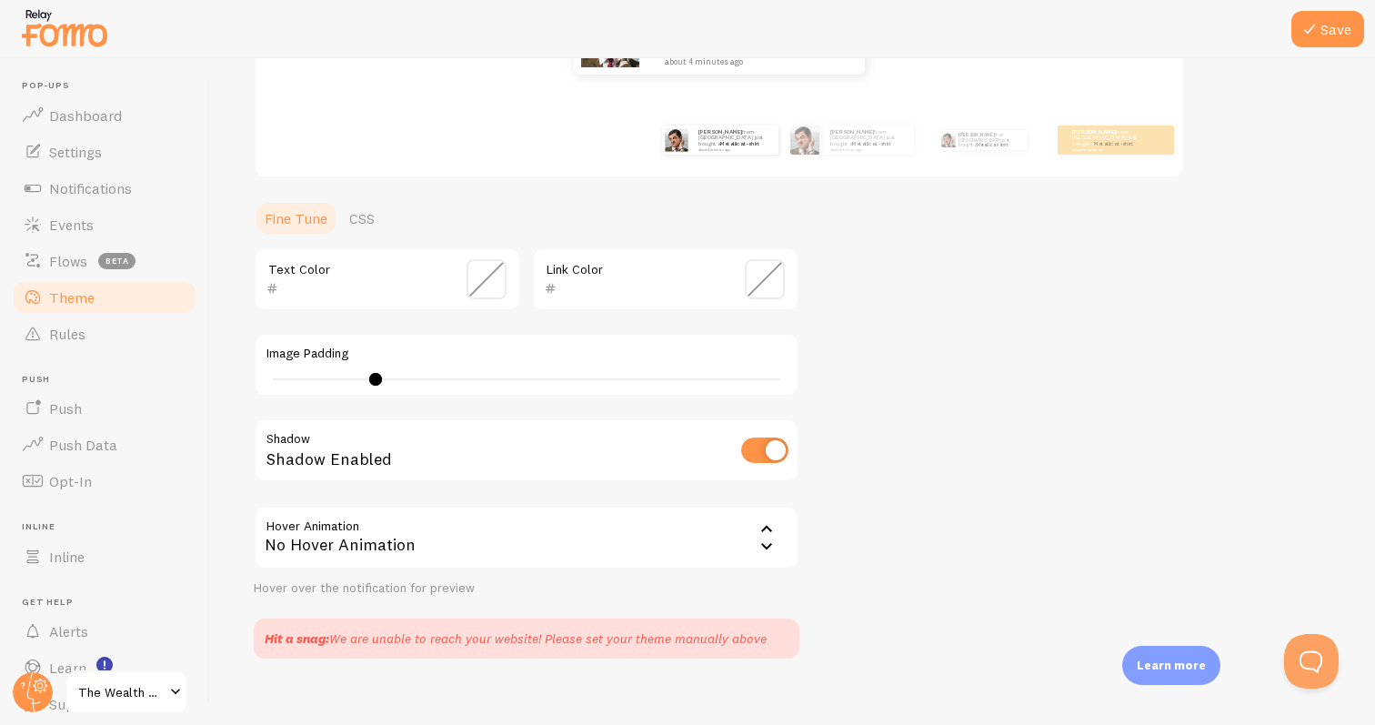
drag, startPoint x: 277, startPoint y: 379, endPoint x: 377, endPoint y: 391, distance: 100.8
click at [378, 391] on div "Image Padding 8" at bounding box center [527, 365] width 546 height 64
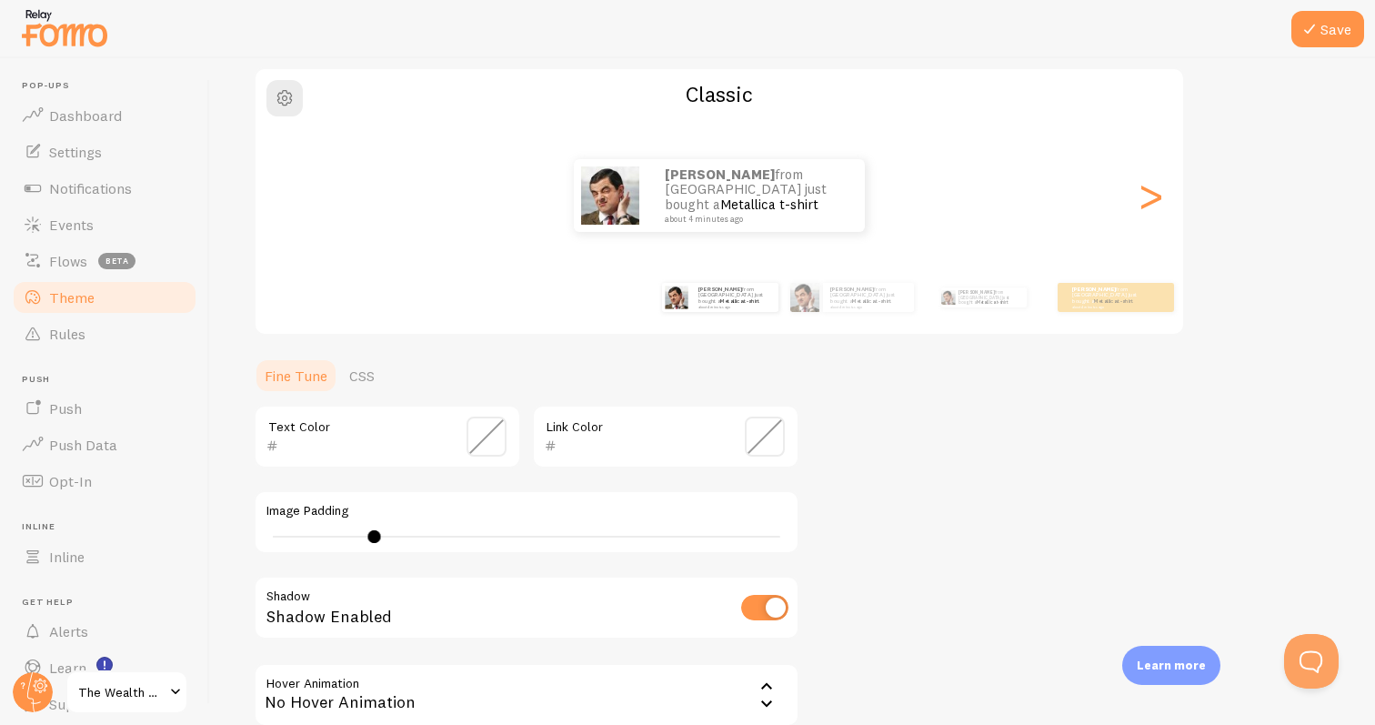
scroll to position [127, 0]
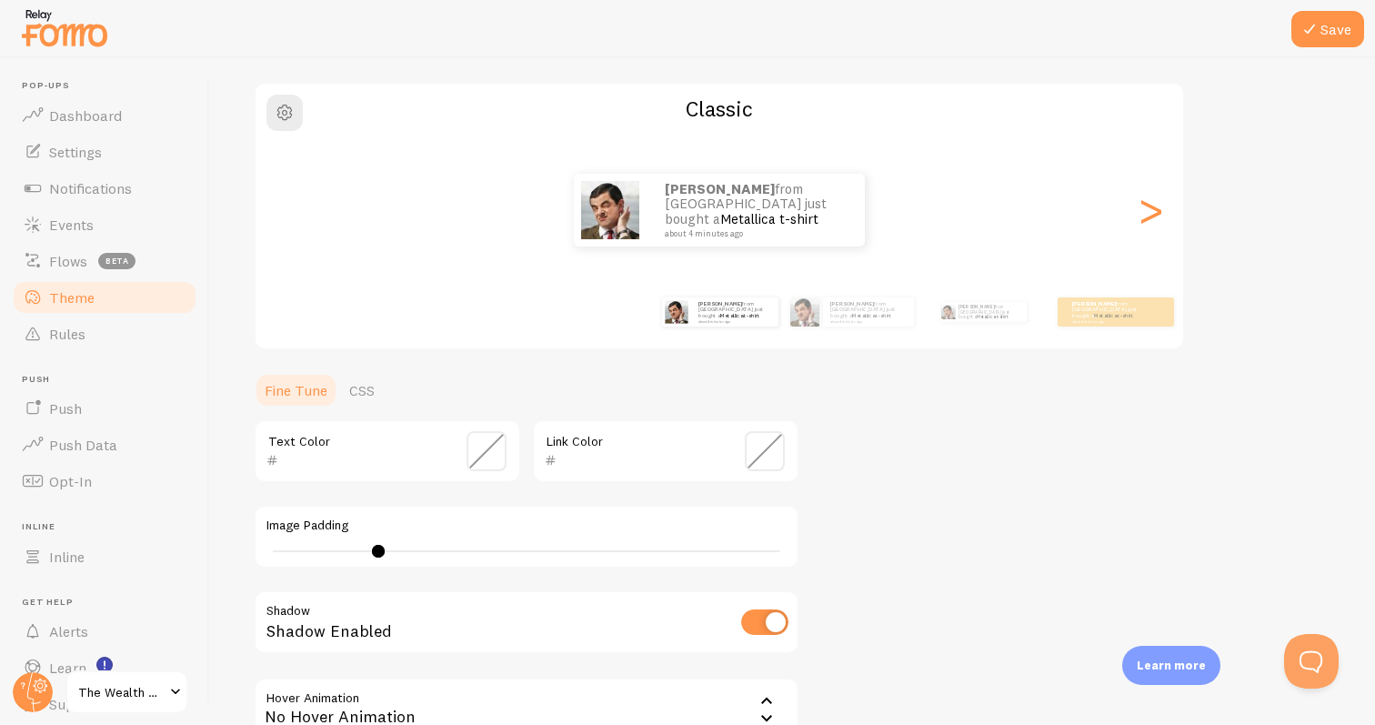
type input "13"
drag, startPoint x: 374, startPoint y: 554, endPoint x: 442, endPoint y: 540, distance: 69.6
click at [442, 541] on div "Image Padding 13" at bounding box center [527, 537] width 546 height 64
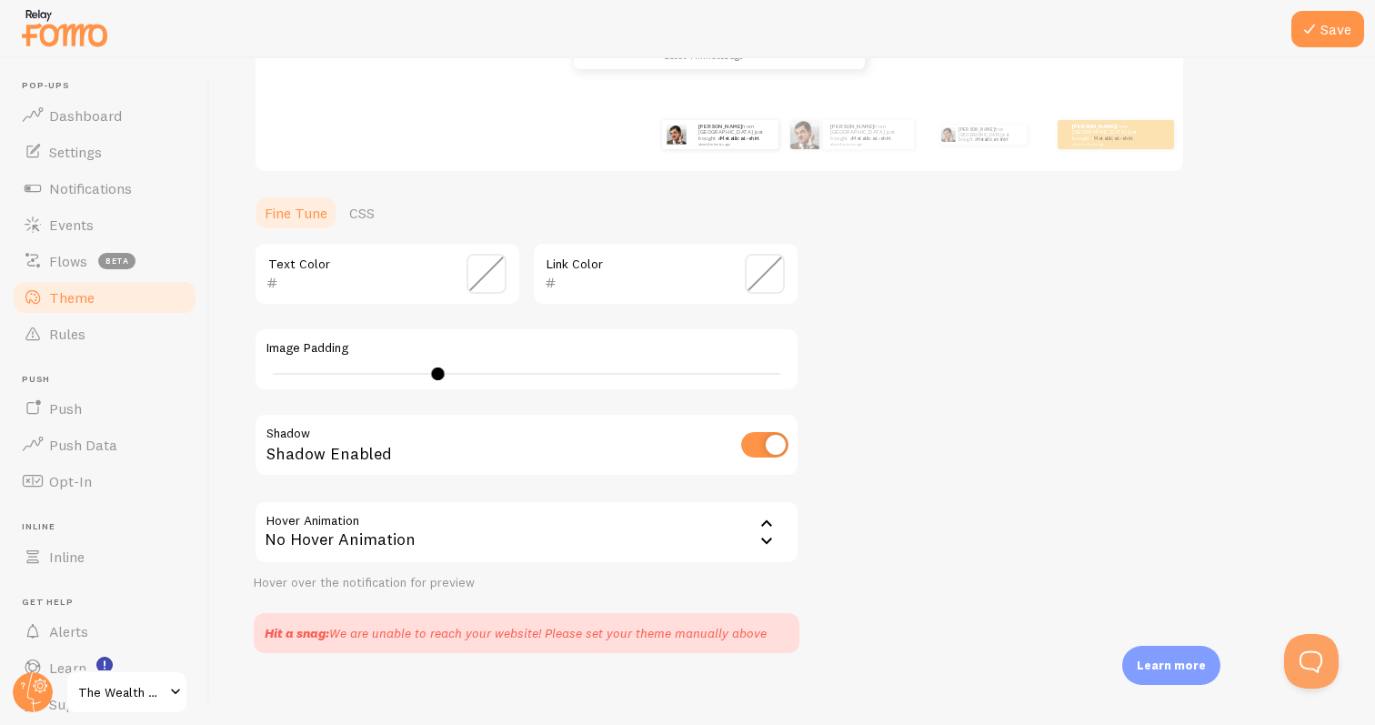
scroll to position [317, 0]
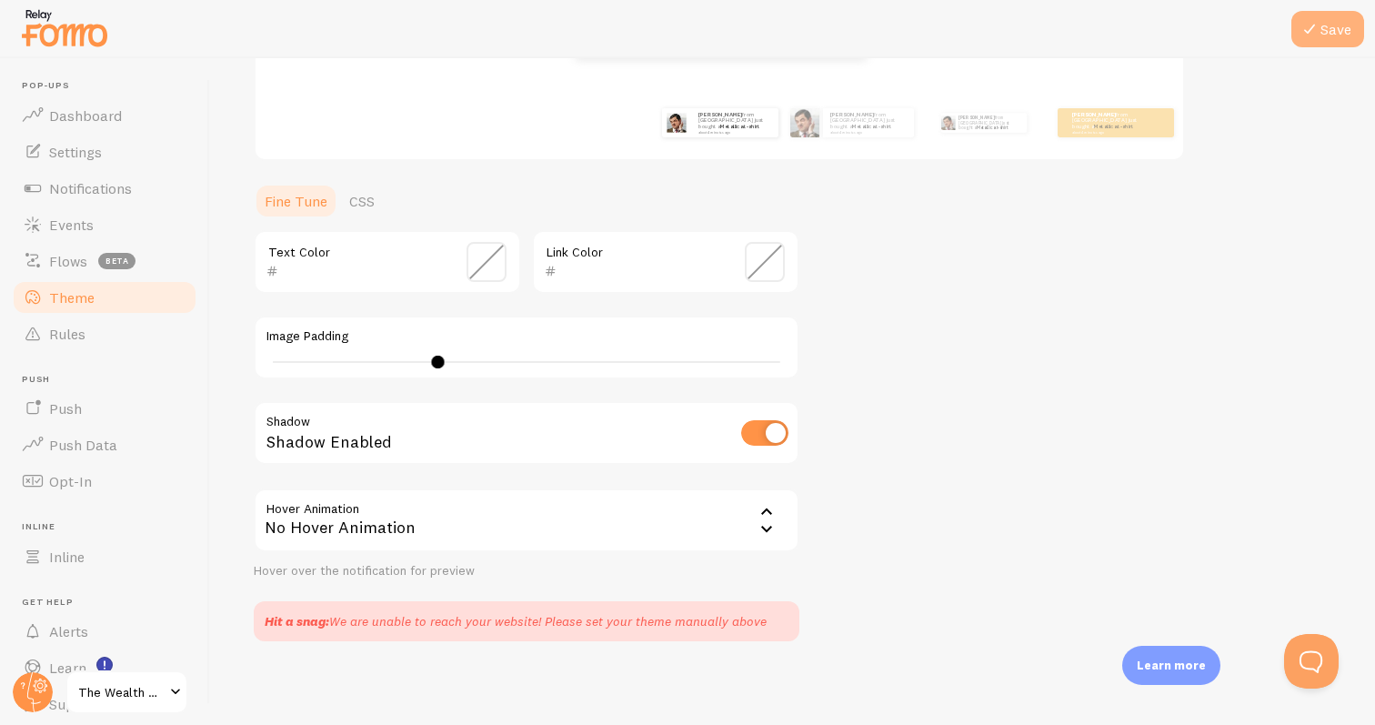
click at [1324, 38] on button "Save" at bounding box center [1328, 29] width 73 height 36
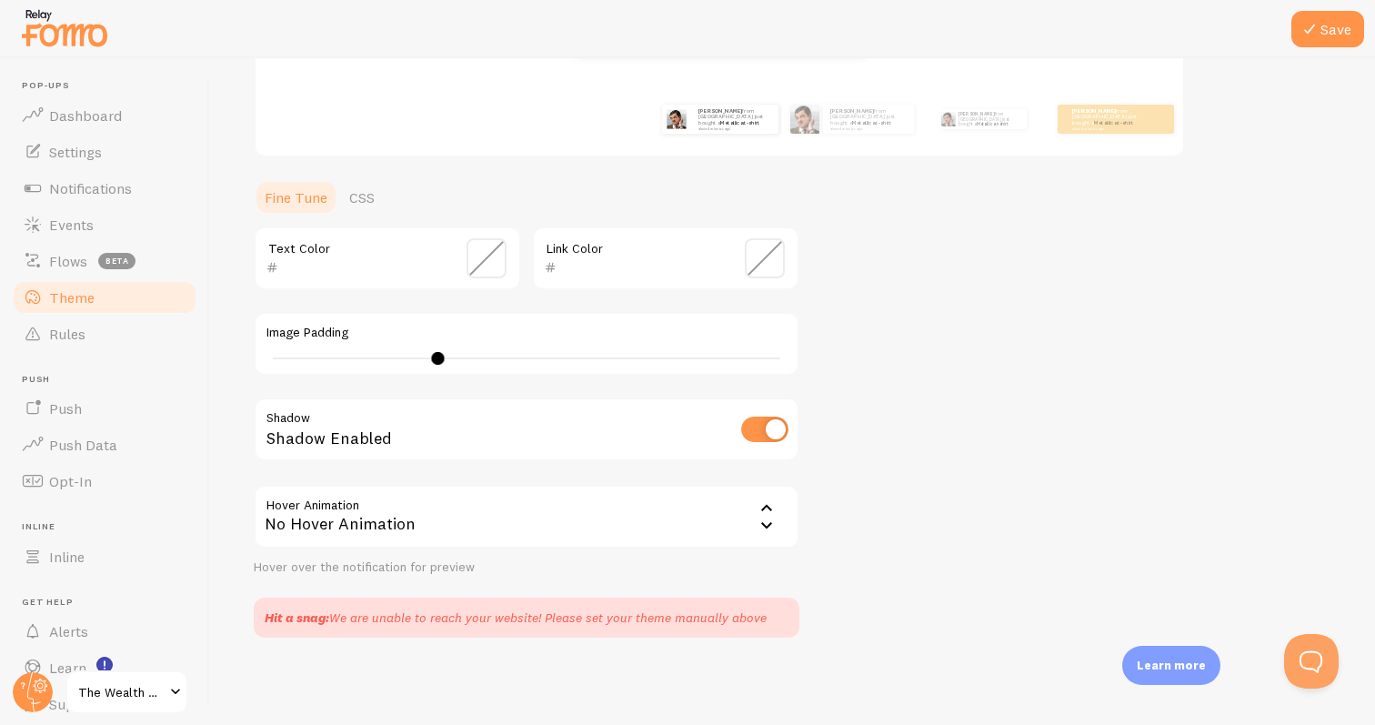
click at [149, 691] on span "The Wealth Association" at bounding box center [121, 692] width 86 height 22
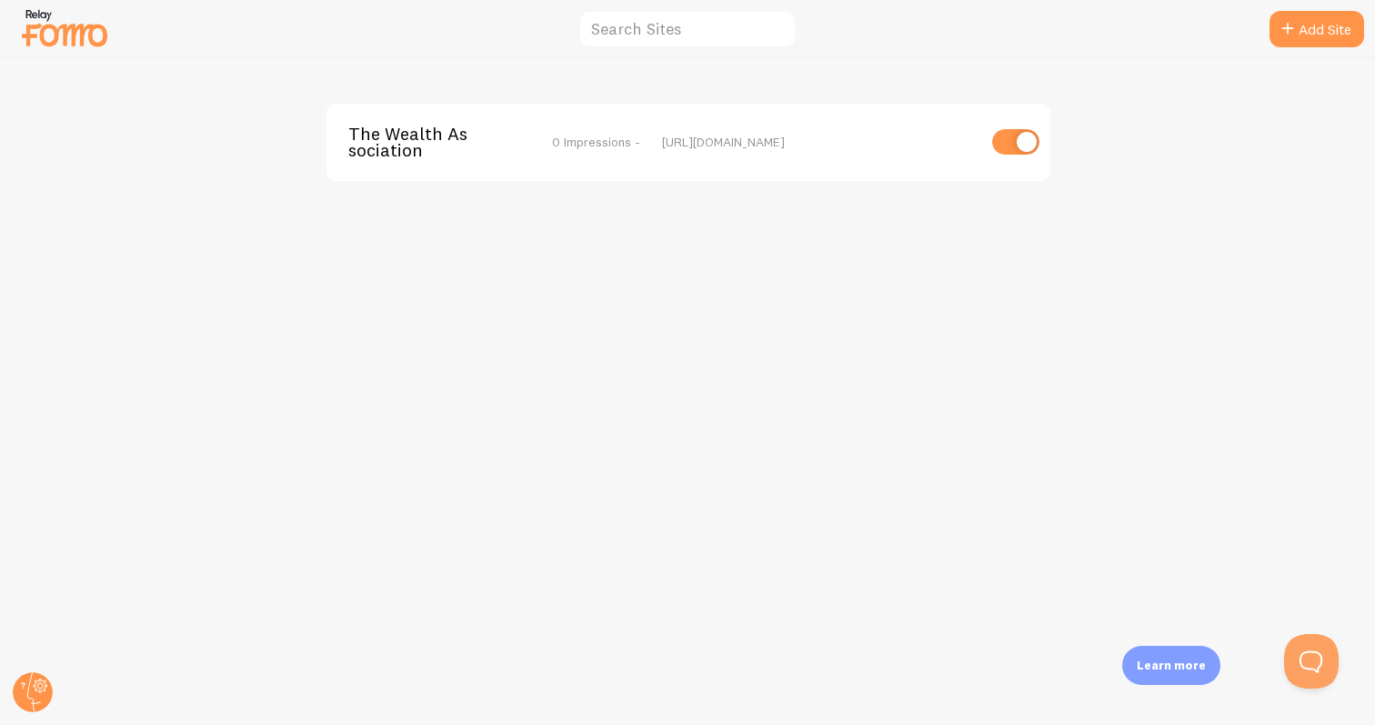
click at [70, 33] on img at bounding box center [64, 28] width 91 height 46
click at [1305, 45] on link "Add Site" at bounding box center [1317, 29] width 95 height 36
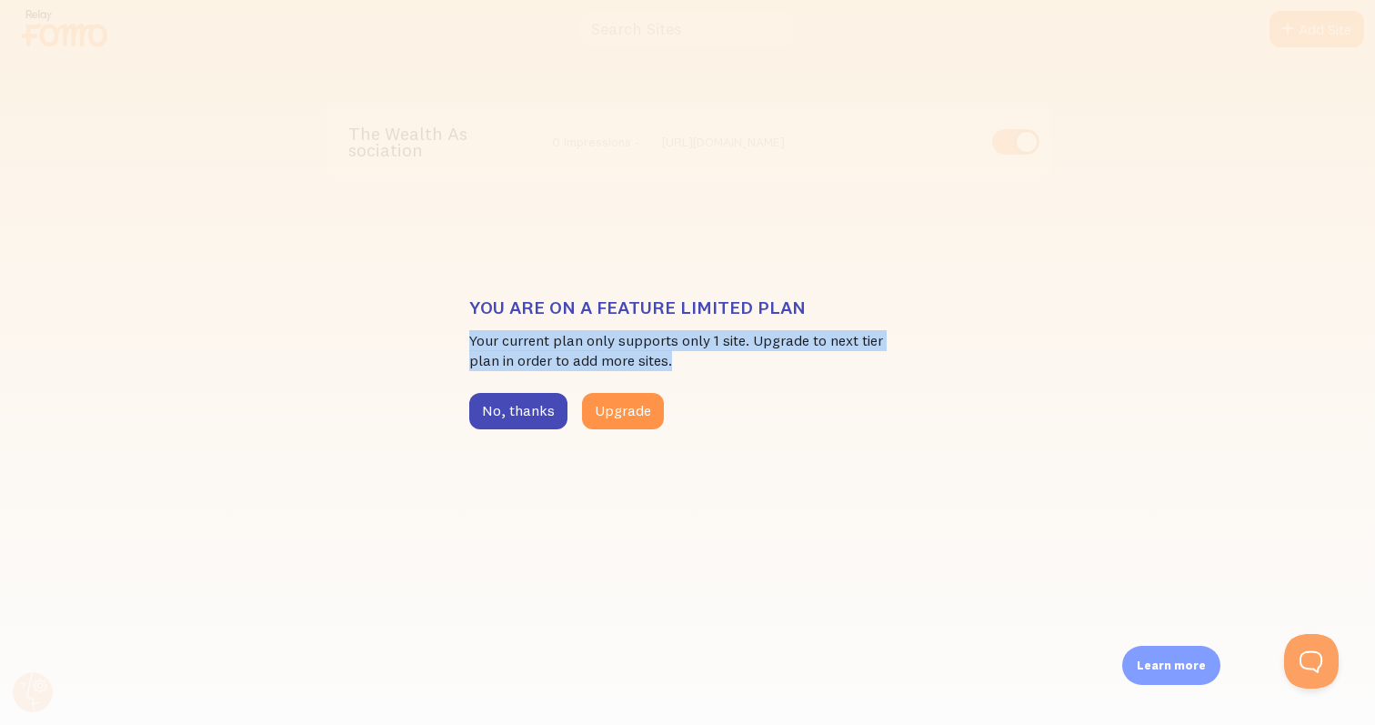
drag, startPoint x: 469, startPoint y: 339, endPoint x: 881, endPoint y: 359, distance: 412.6
click at [881, 359] on p "Your current plan only supports only 1 site. Upgrade to next tier plan in order…" at bounding box center [687, 351] width 437 height 42
click at [500, 416] on button "No, thanks" at bounding box center [518, 411] width 98 height 36
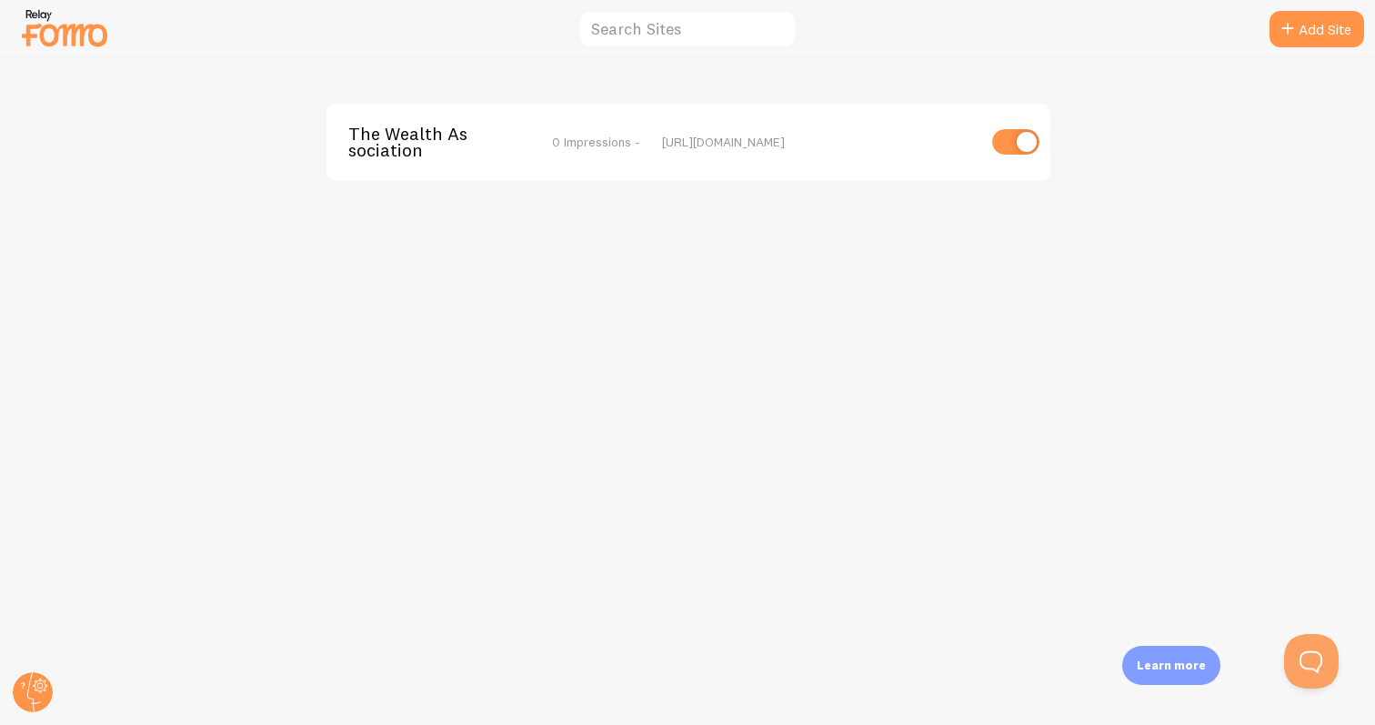
click at [84, 29] on img at bounding box center [64, 28] width 91 height 46
click at [1290, 27] on icon at bounding box center [1288, 29] width 22 height 22
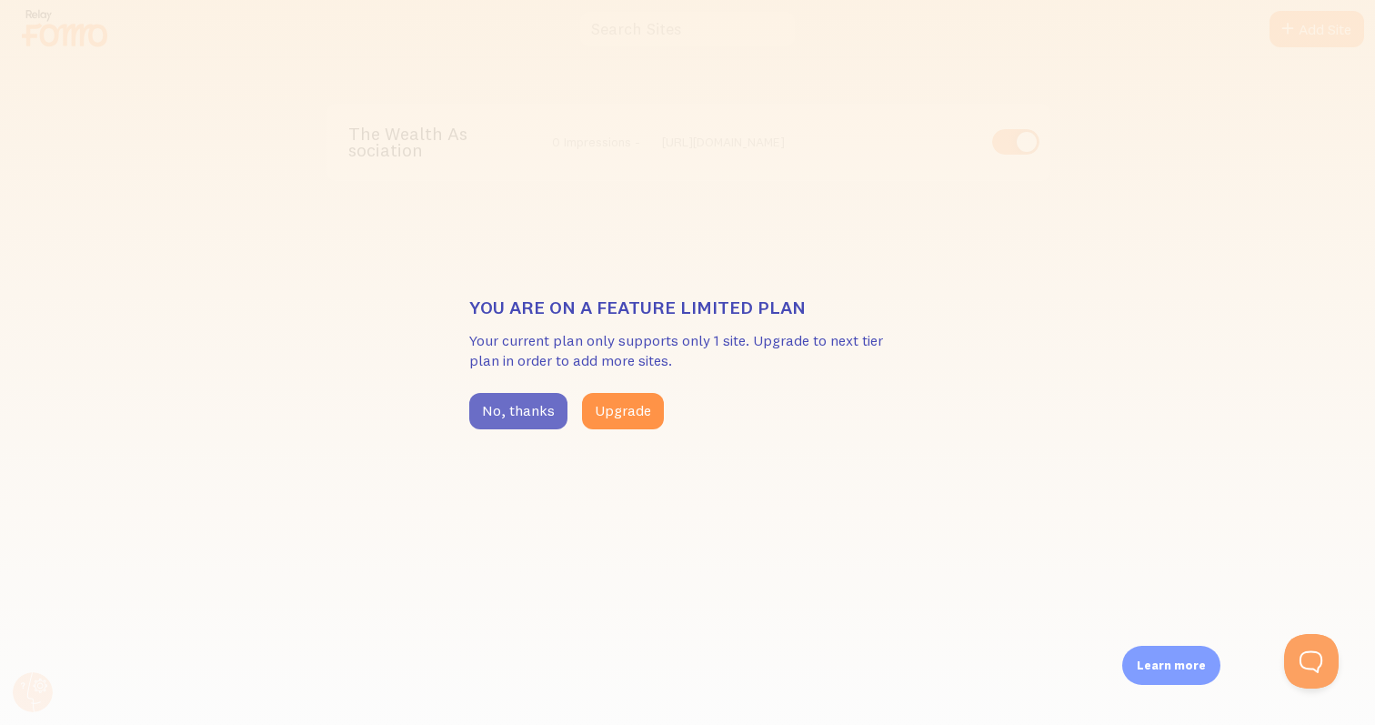
click at [523, 409] on button "No, thanks" at bounding box center [518, 411] width 98 height 36
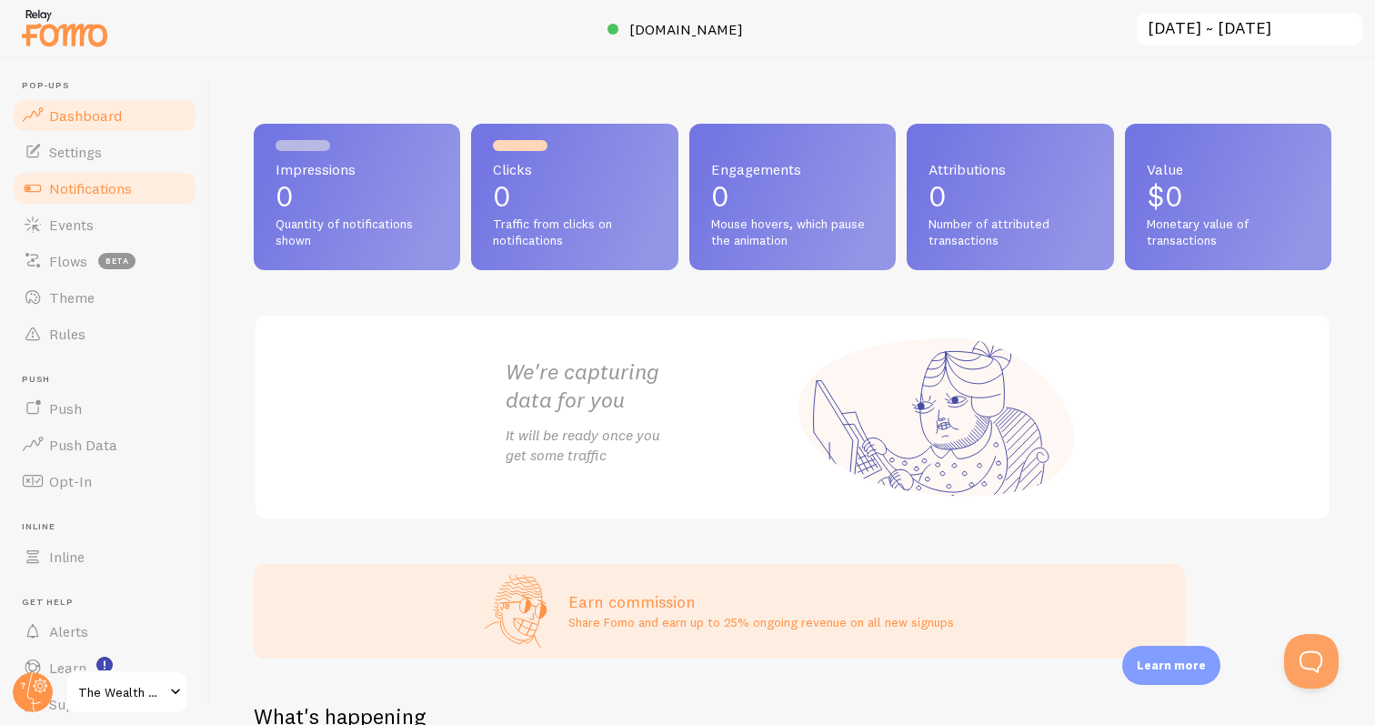
click at [109, 186] on span "Notifications" at bounding box center [90, 188] width 83 height 18
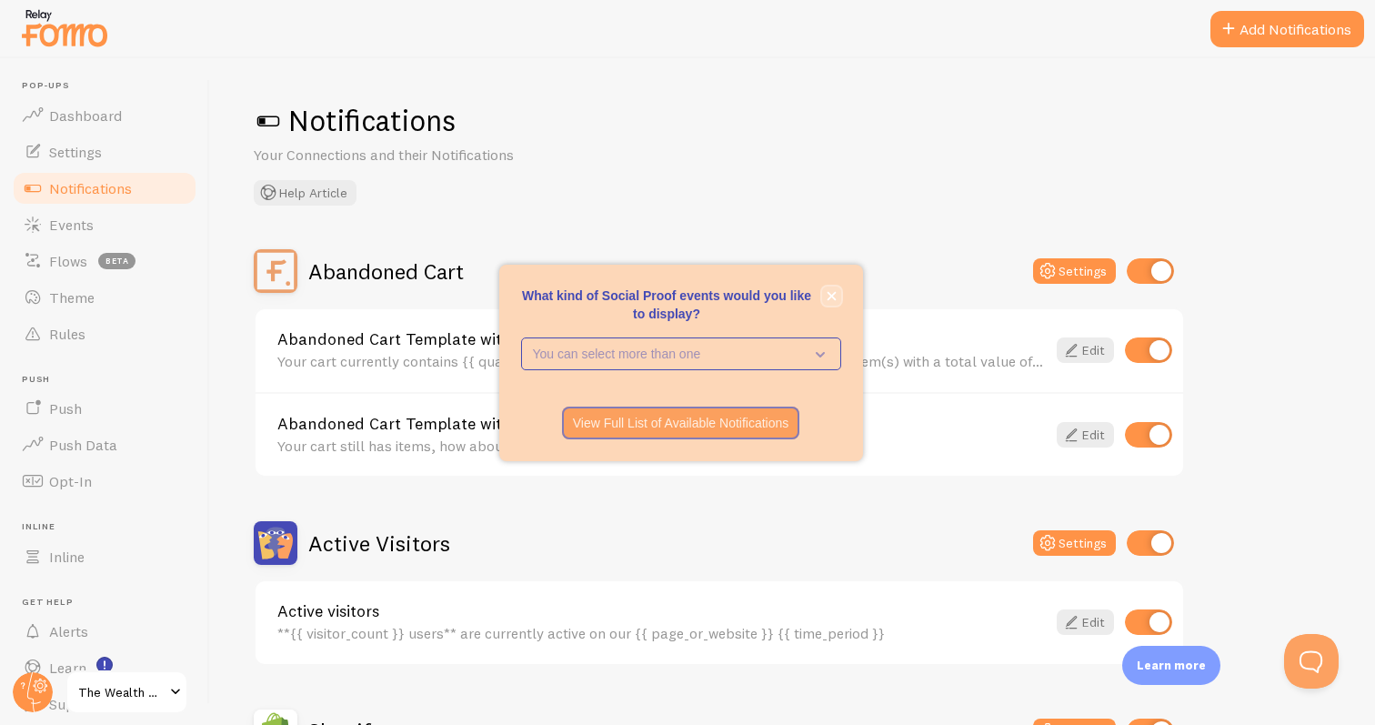
click at [827, 297] on icon "close," at bounding box center [832, 296] width 10 height 10
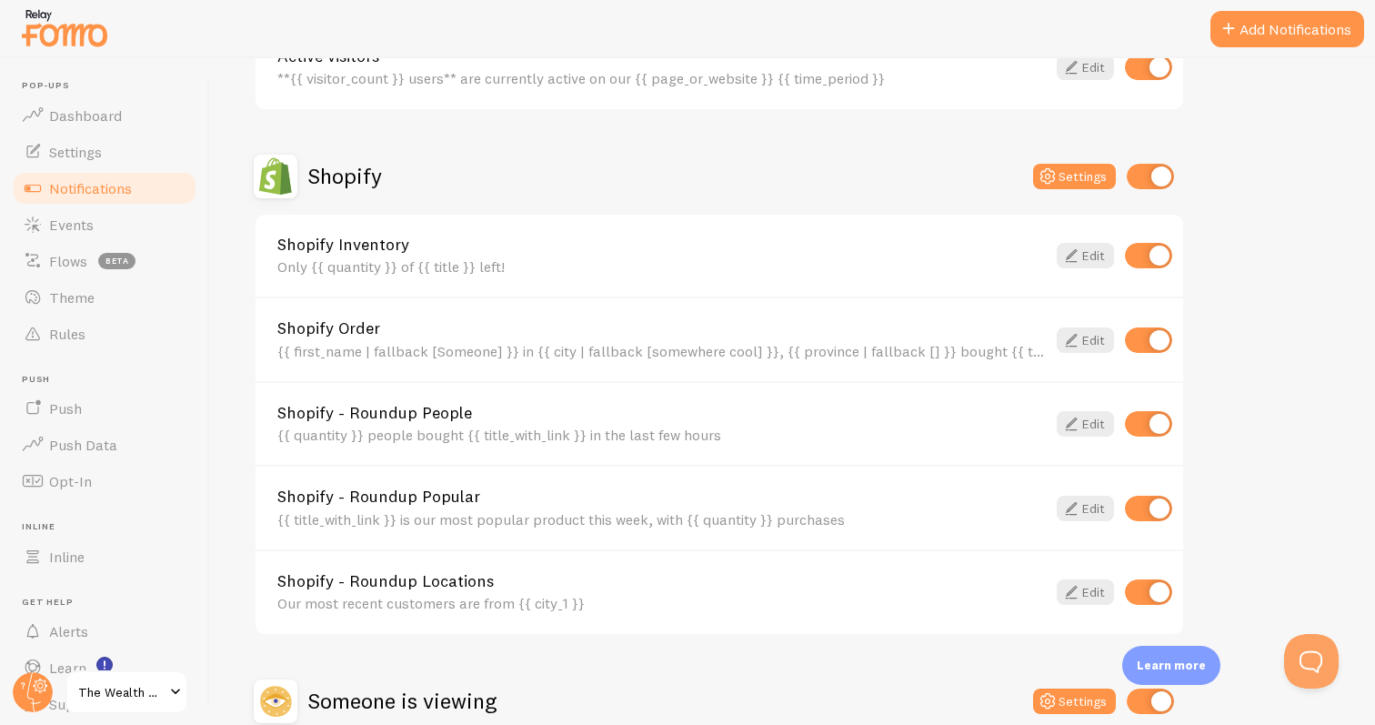
scroll to position [539, 0]
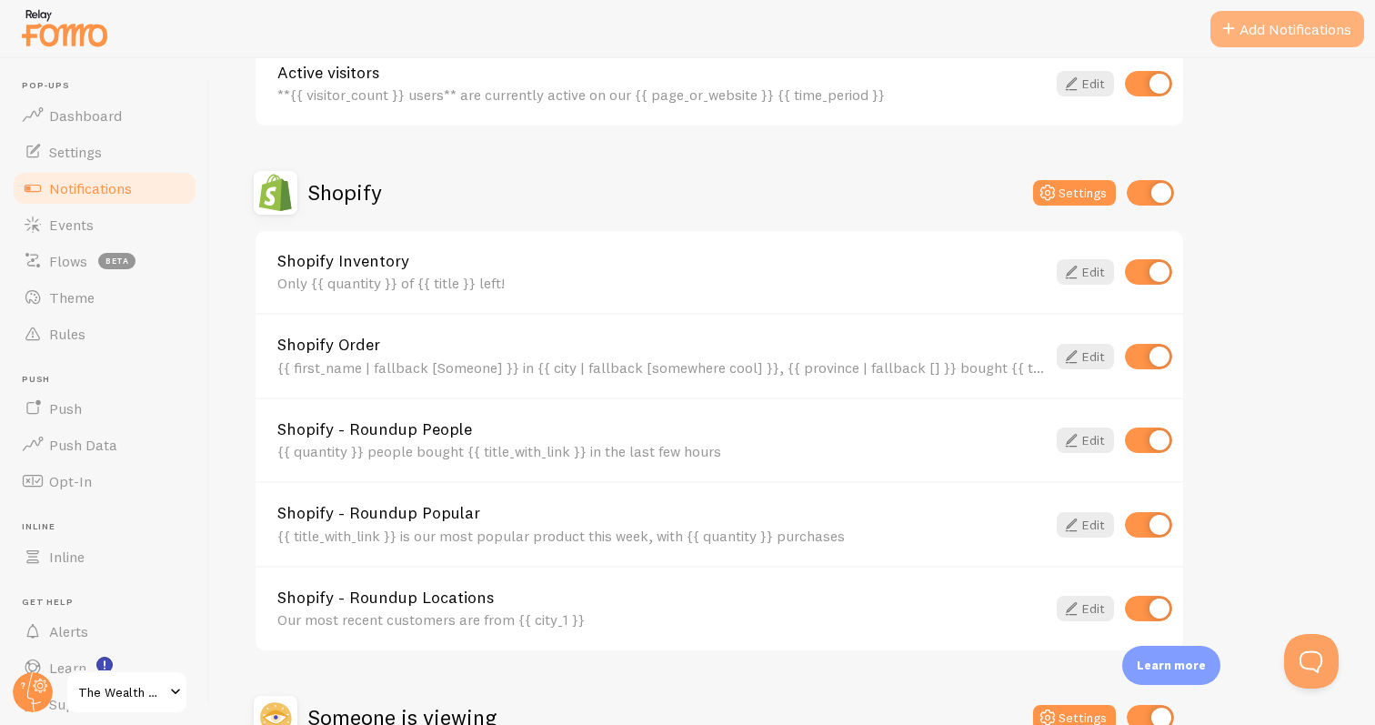
click at [1241, 40] on button "Add Notifications" at bounding box center [1288, 29] width 154 height 36
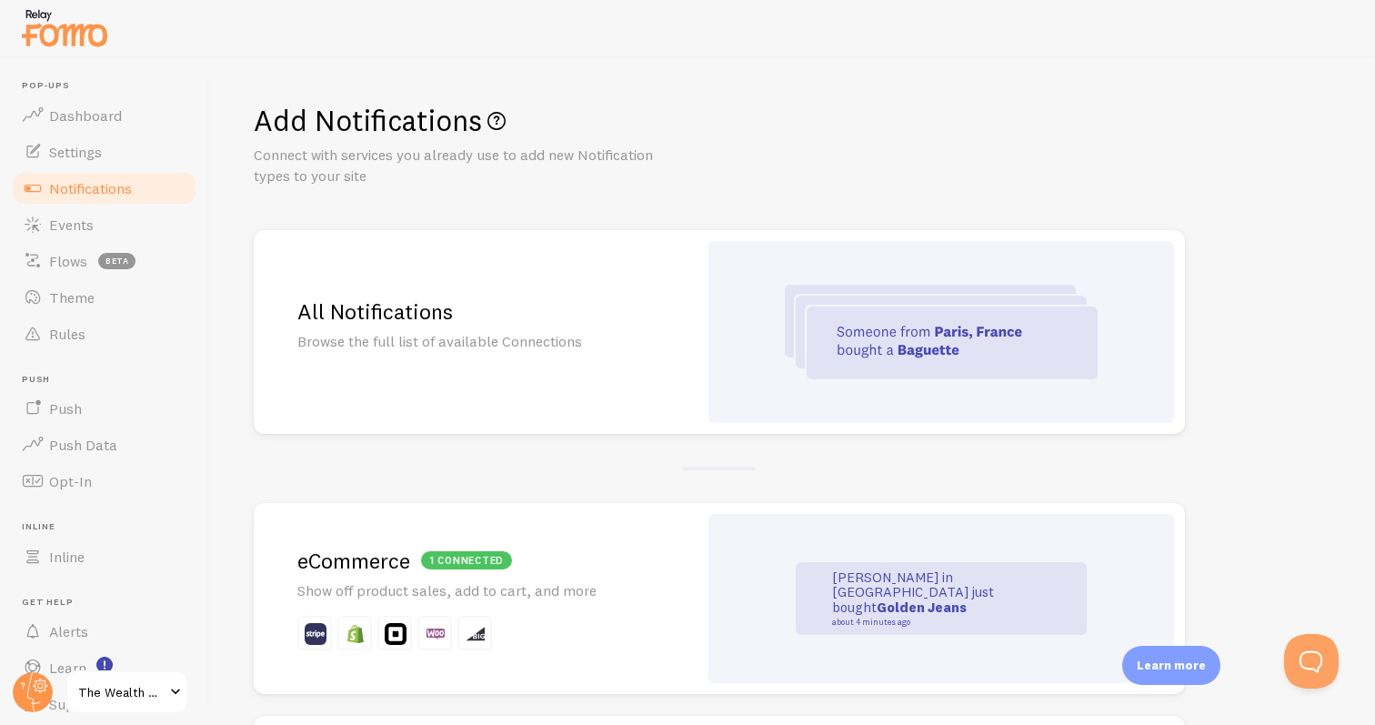
click at [962, 339] on img at bounding box center [941, 332] width 313 height 95
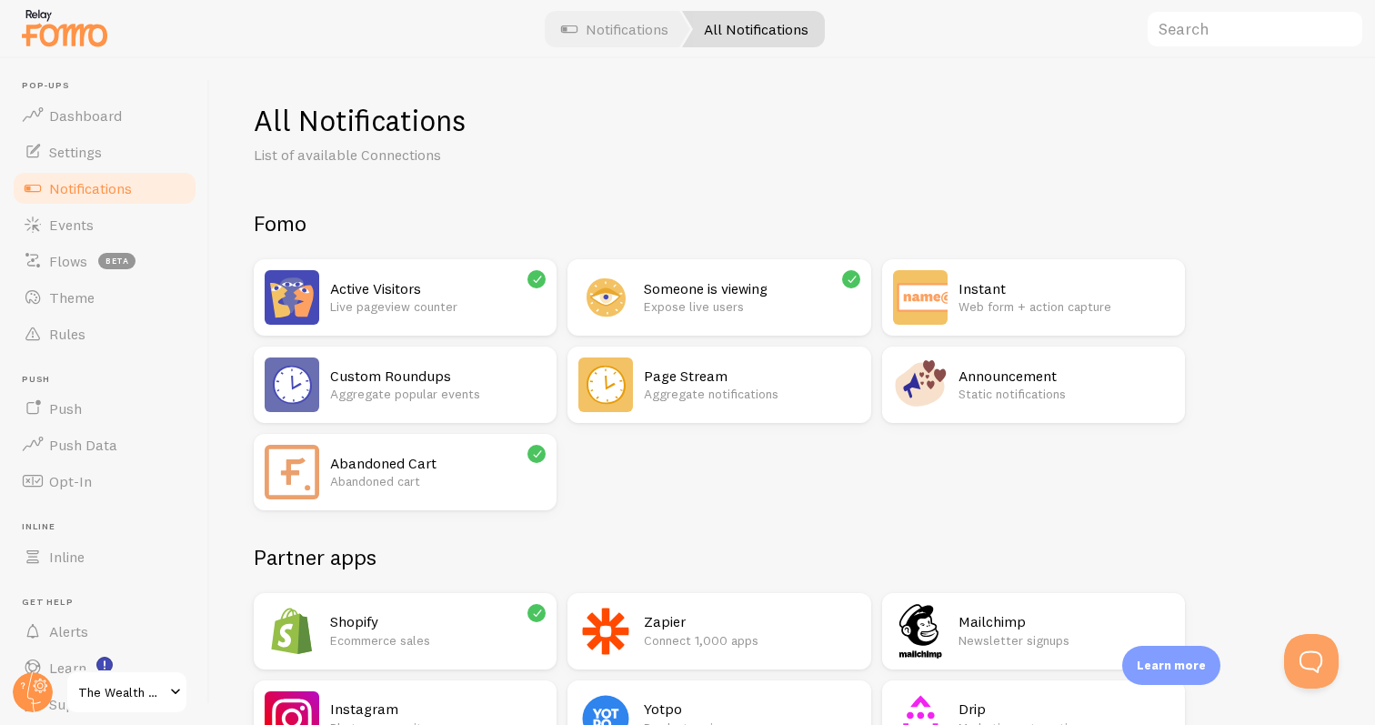
click at [814, 307] on p "Expose live users" at bounding box center [752, 306] width 216 height 18
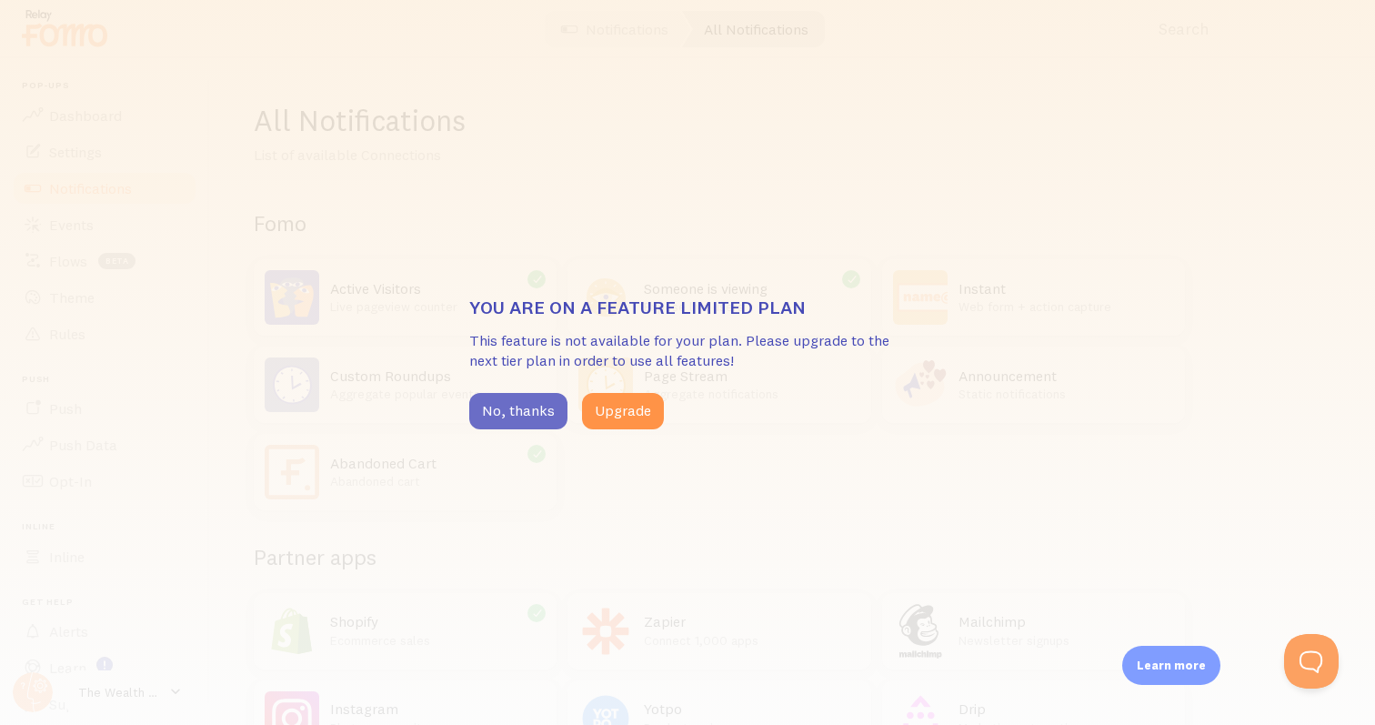
click at [528, 404] on button "No, thanks" at bounding box center [518, 411] width 98 height 36
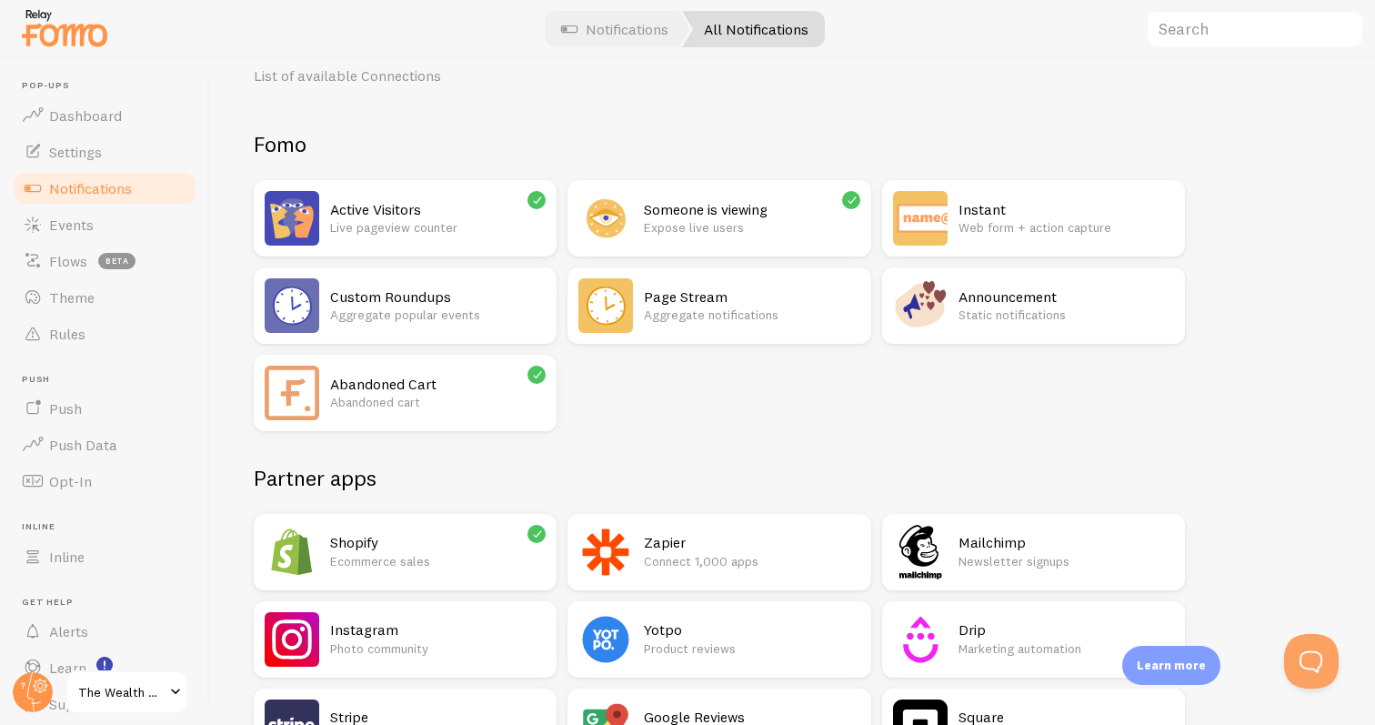
scroll to position [81, 0]
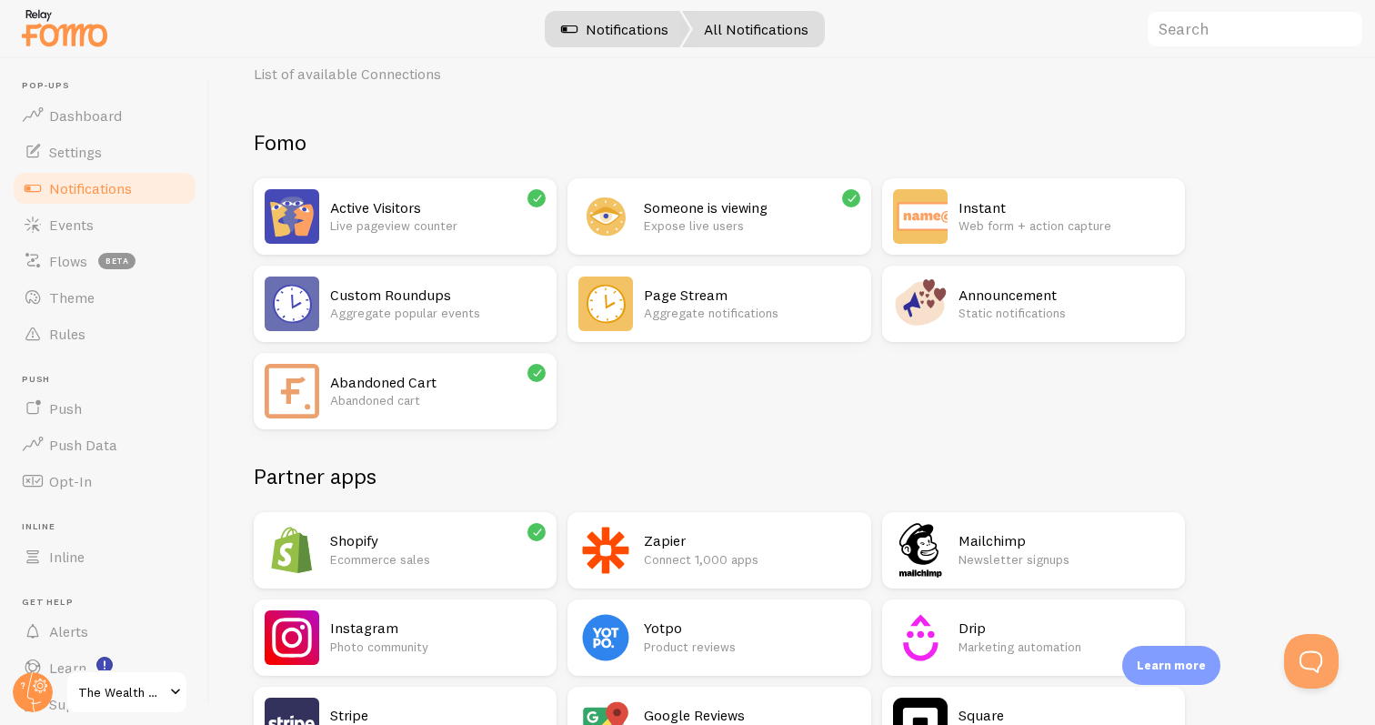
click at [639, 20] on link "Notifications" at bounding box center [614, 29] width 151 height 36
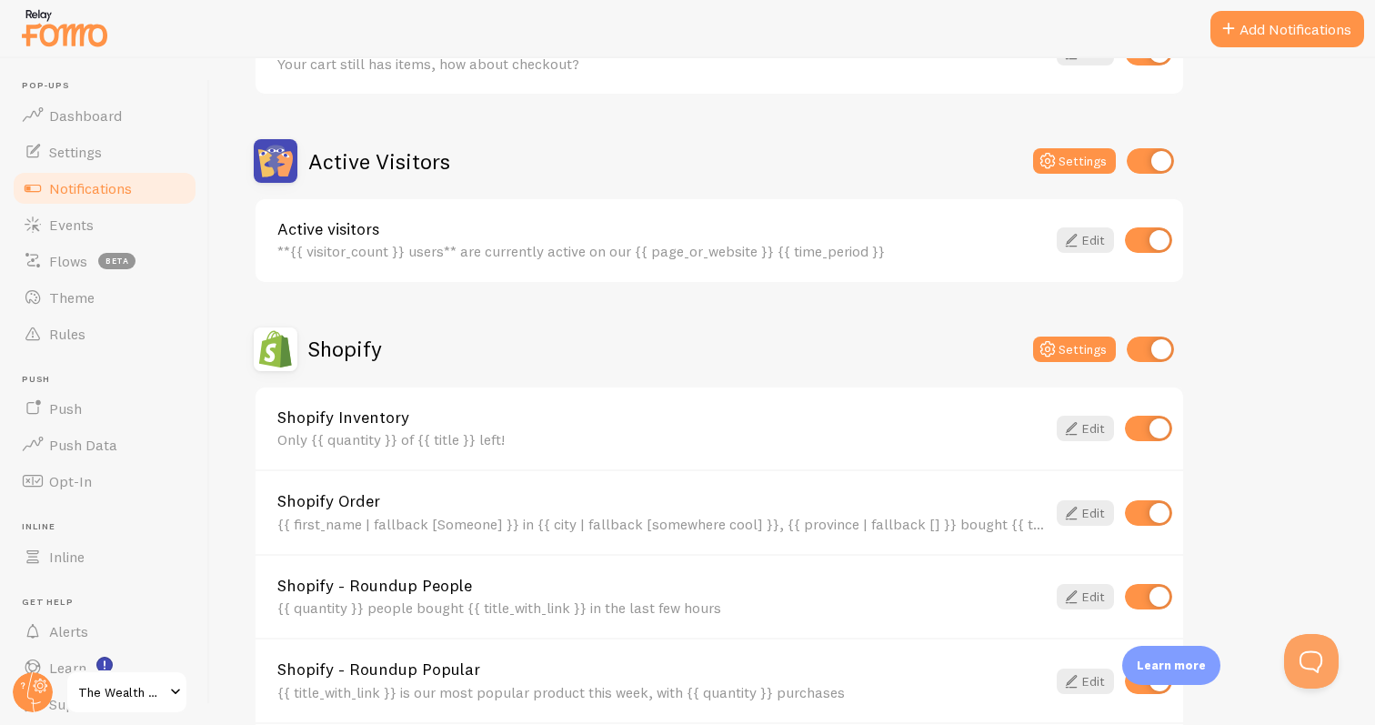
scroll to position [391, 0]
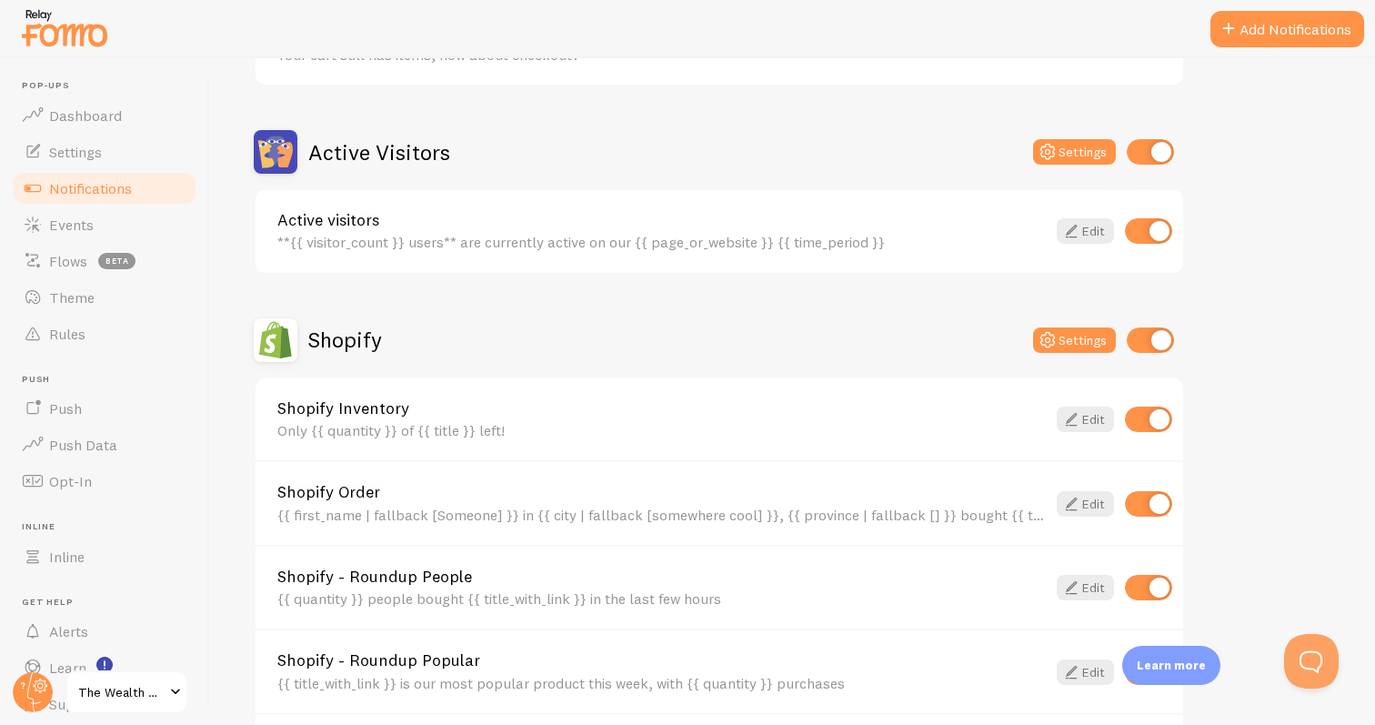
click at [736, 245] on div "**{{ visitor_count }} users** are currently active on our {{ page_or_website }}…" at bounding box center [661, 242] width 769 height 16
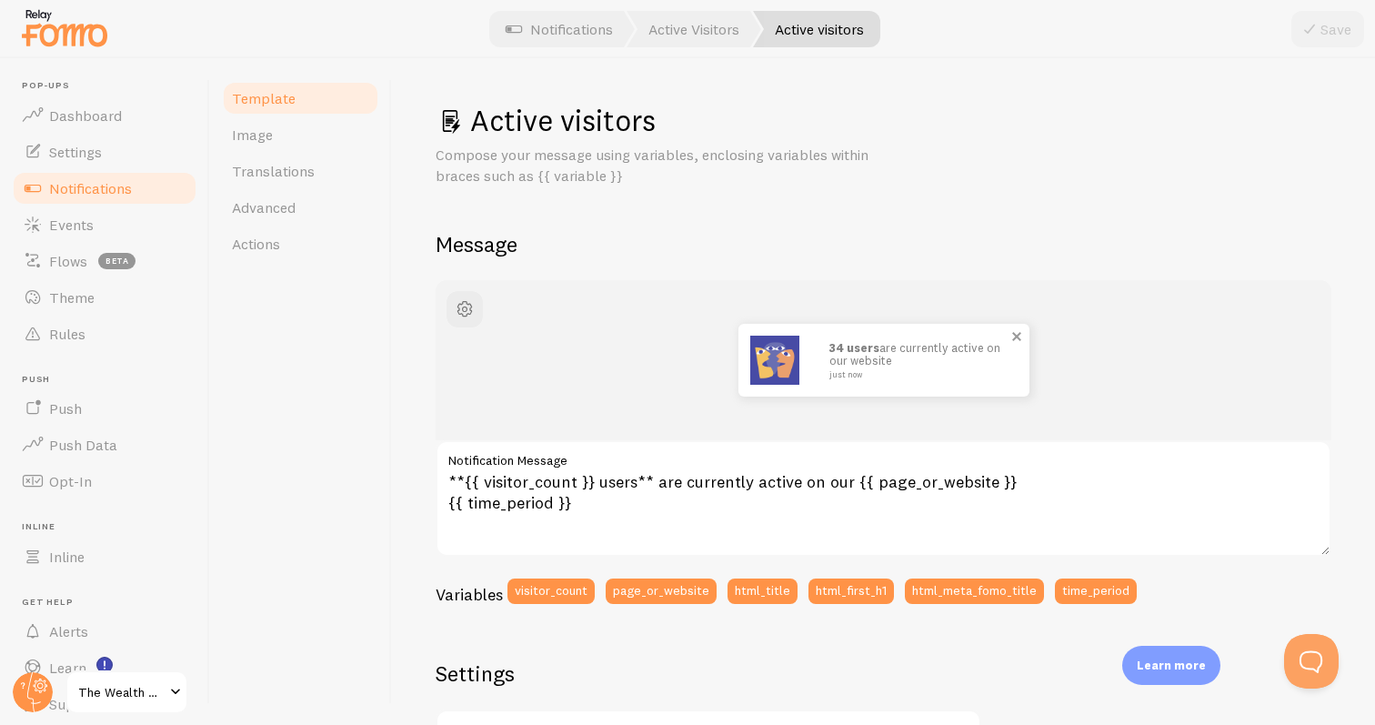
click at [789, 359] on img at bounding box center [774, 360] width 49 height 49
click at [471, 307] on span "button" at bounding box center [465, 309] width 22 height 22
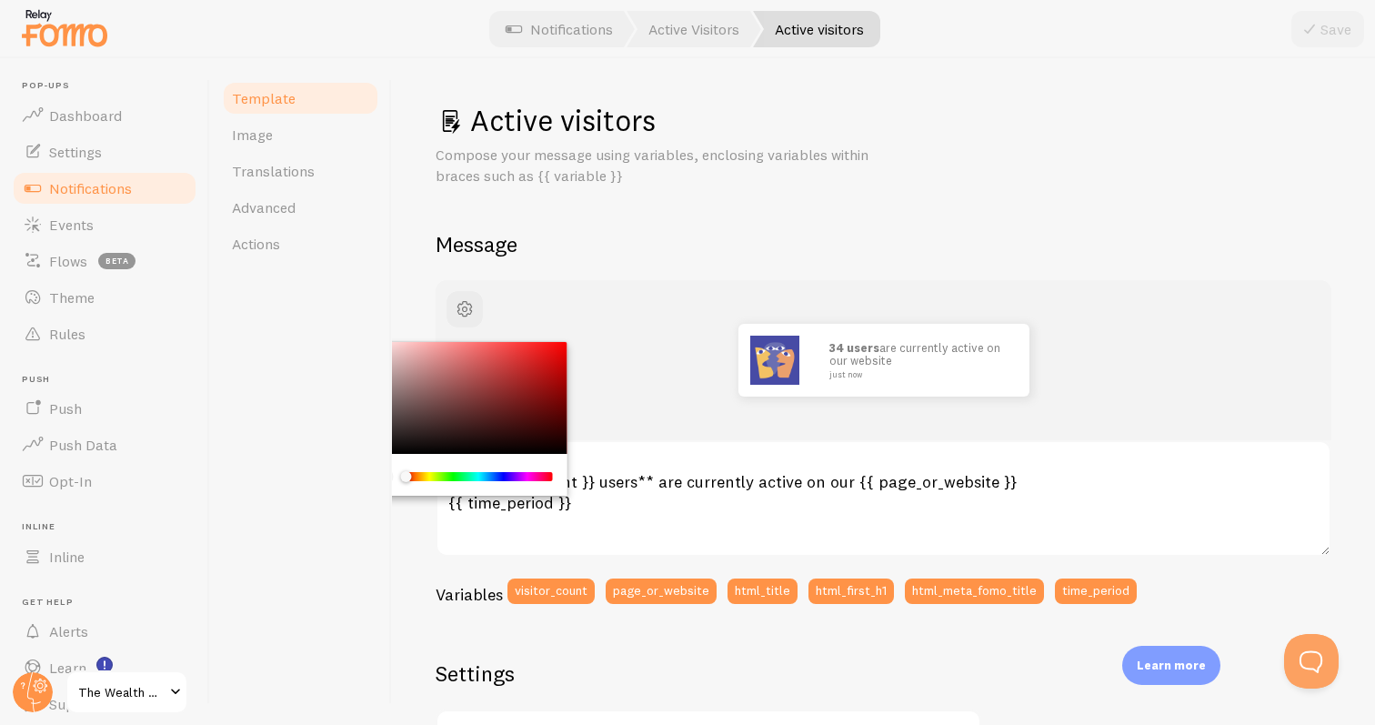
click at [629, 424] on div "34 users are currently active on our website just now" at bounding box center [884, 360] width 896 height 160
